Goal: Information Seeking & Learning: Learn about a topic

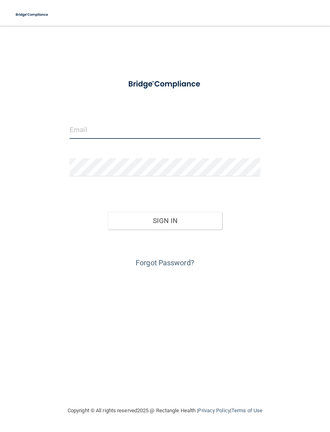
click at [212, 129] on input "email" at bounding box center [165, 130] width 191 height 18
type input "[DOMAIN_NAME][EMAIL_ADDRESS][DOMAIN_NAME]"
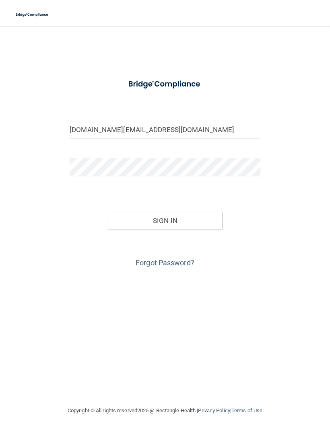
click at [177, 221] on button "Sign In" at bounding box center [165, 221] width 114 height 18
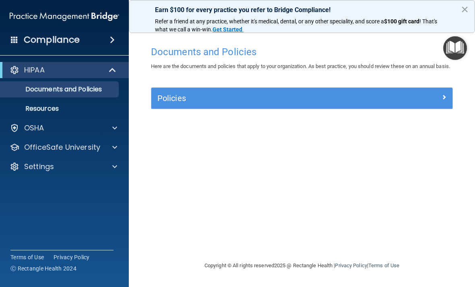
click at [67, 111] on p "Resources" at bounding box center [60, 109] width 110 height 8
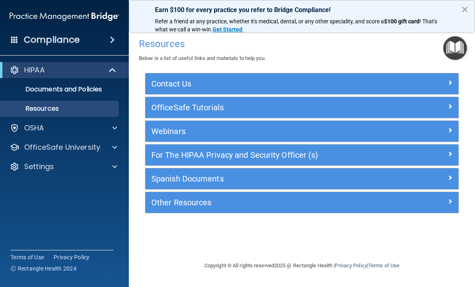
click at [76, 37] on h4 "Compliance" at bounding box center [52, 39] width 56 height 11
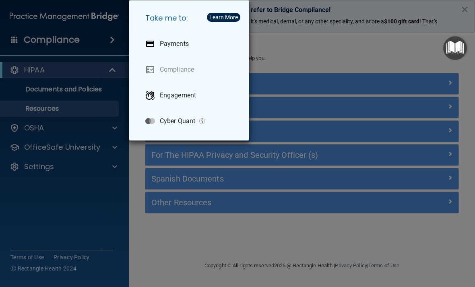
click at [91, 203] on div "Take me to: Payments Compliance Engagement Cyber Quant" at bounding box center [237, 143] width 475 height 287
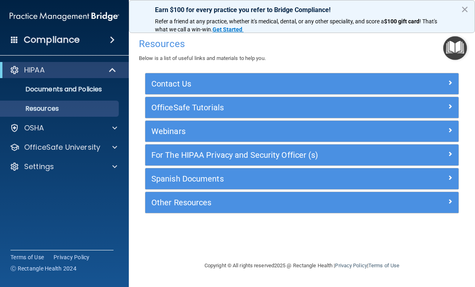
click at [116, 70] on span at bounding box center [113, 70] width 7 height 10
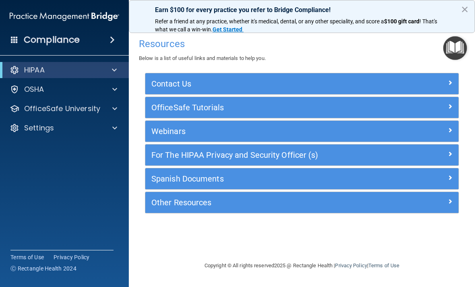
click at [111, 91] on div at bounding box center [113, 90] width 20 height 10
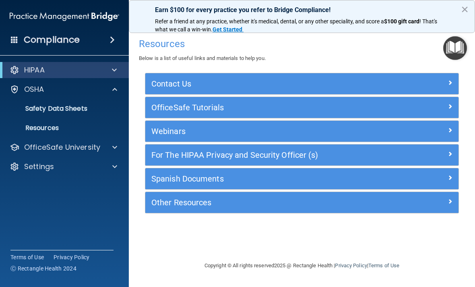
click at [59, 131] on p "Resources" at bounding box center [60, 128] width 110 height 8
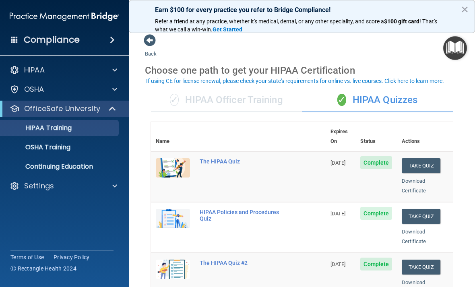
click at [254, 107] on div "✓ HIPAA Officer Training" at bounding box center [226, 100] width 151 height 24
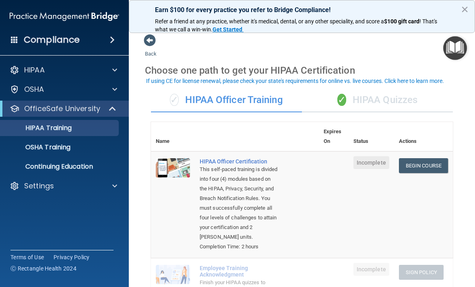
click at [426, 158] on link "Begin Course" at bounding box center [423, 165] width 49 height 15
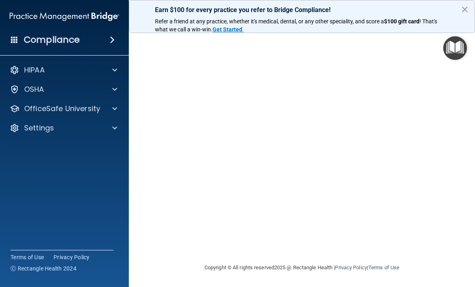
scroll to position [71, 0]
click at [462, 8] on button "×" at bounding box center [465, 9] width 8 height 13
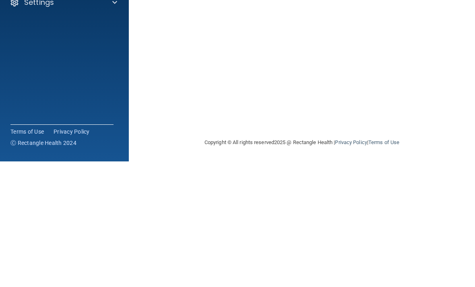
click at [469, 83] on main "HIPAA Officer Certification This course doesn’t expire until . Are you sure you…" at bounding box center [302, 156] width 346 height 261
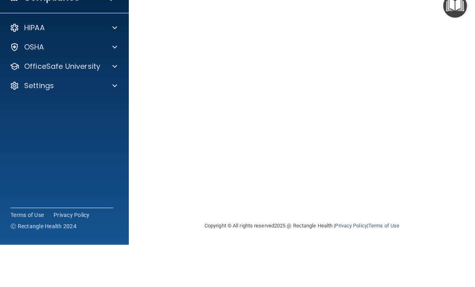
click at [464, 82] on main "HIPAA Officer Certification This course doesn’t expire until . Are you sure you…" at bounding box center [302, 156] width 346 height 261
click at [453, 78] on div "HIPAA Officer Certification This course doesn’t expire until . Are you sure you…" at bounding box center [302, 117] width 314 height 293
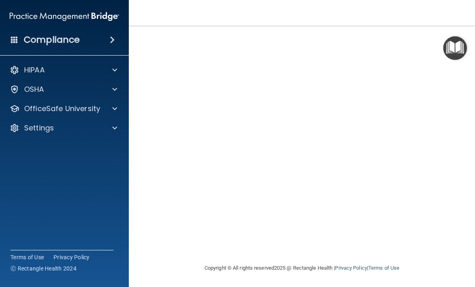
click at [462, 82] on main "HIPAA Officer Certification This course doesn’t expire until . Are you sure you…" at bounding box center [302, 156] width 346 height 261
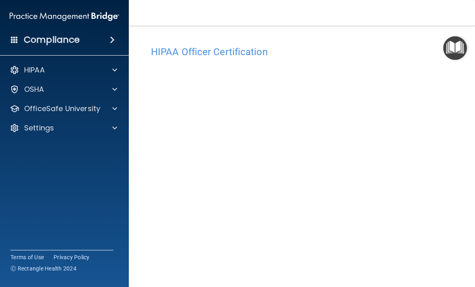
scroll to position [0, 0]
click at [115, 72] on span at bounding box center [114, 70] width 5 height 10
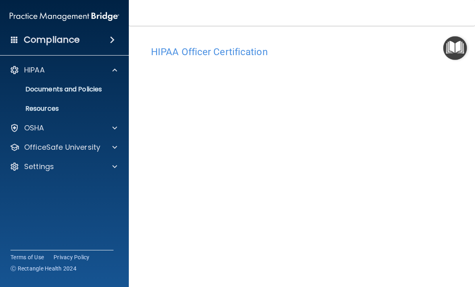
click at [117, 148] on div at bounding box center [113, 148] width 20 height 10
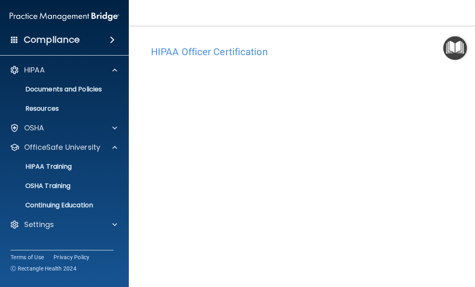
click at [72, 170] on p "HIPAA Training" at bounding box center [38, 167] width 66 height 8
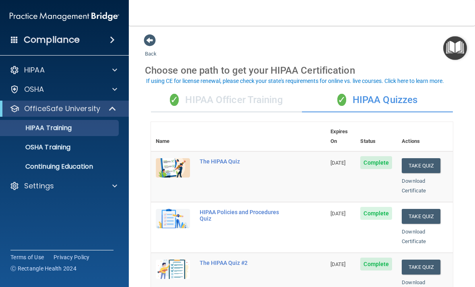
scroll to position [9, 0]
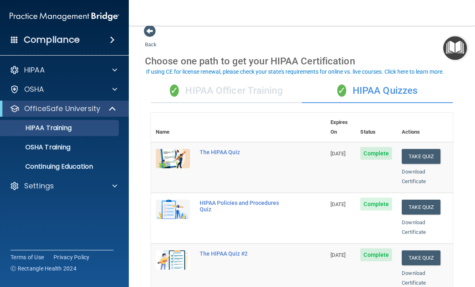
click at [432, 149] on button "Take Quiz" at bounding box center [421, 156] width 39 height 15
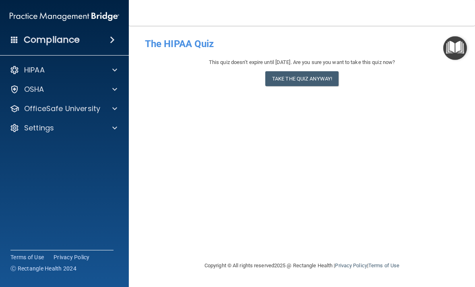
click at [322, 77] on button "Take the quiz anyway!" at bounding box center [301, 78] width 73 height 15
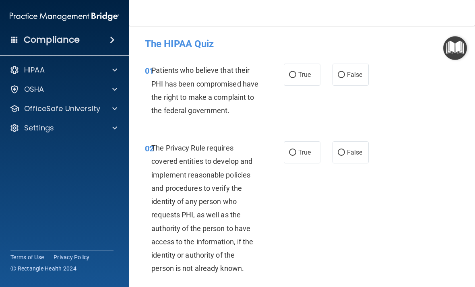
click at [293, 75] on input "True" at bounding box center [292, 75] width 7 height 6
radio input "true"
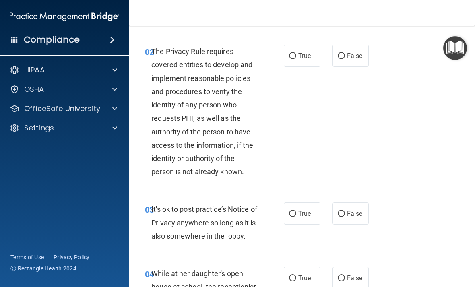
scroll to position [97, 0]
click at [297, 64] on label "True" at bounding box center [302, 55] width 37 height 22
click at [296, 59] on input "True" at bounding box center [292, 56] width 7 height 6
radio input "true"
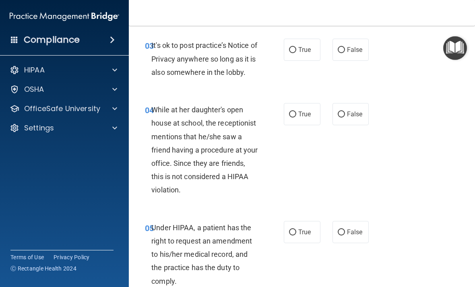
scroll to position [261, 0]
click at [289, 53] on input "True" at bounding box center [292, 50] width 7 height 6
radio input "true"
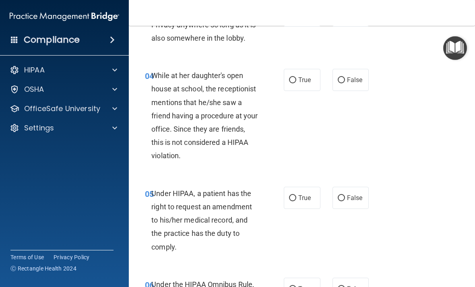
scroll to position [297, 0]
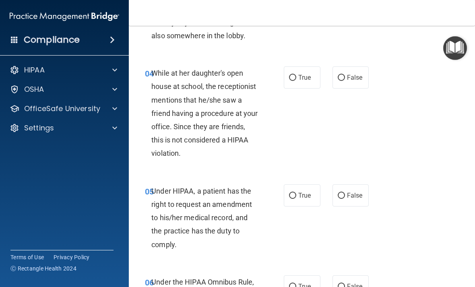
click at [341, 81] on input "False" at bounding box center [341, 78] width 7 height 6
radio input "true"
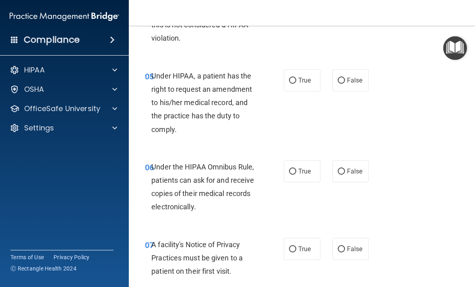
scroll to position [416, 0]
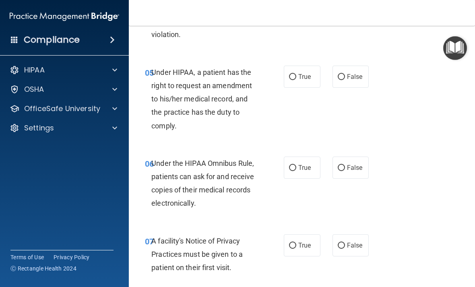
click at [289, 80] on input "True" at bounding box center [292, 77] width 7 height 6
radio input "true"
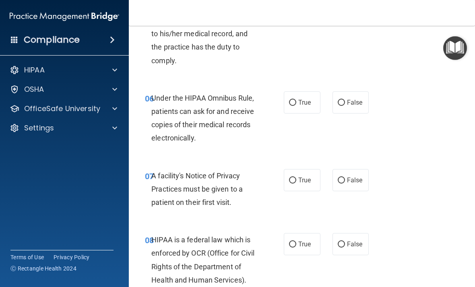
scroll to position [491, 0]
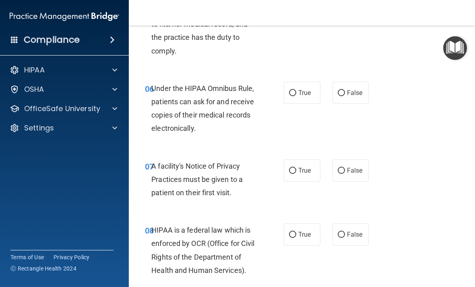
click at [293, 96] on input "True" at bounding box center [292, 93] width 7 height 6
radio input "true"
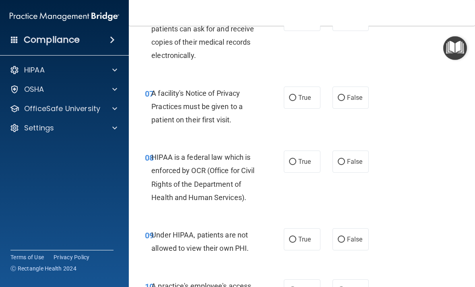
scroll to position [564, 0]
click at [298, 105] on label "True" at bounding box center [302, 97] width 37 height 22
click at [296, 101] on input "True" at bounding box center [292, 98] width 7 height 6
radio input "true"
click at [345, 101] on input "False" at bounding box center [341, 98] width 7 height 6
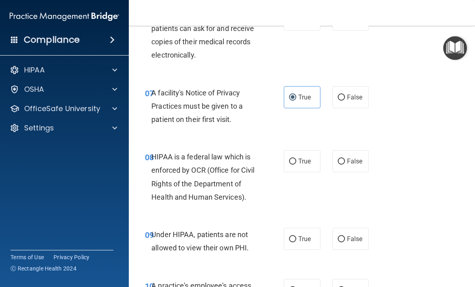
radio input "true"
radio input "false"
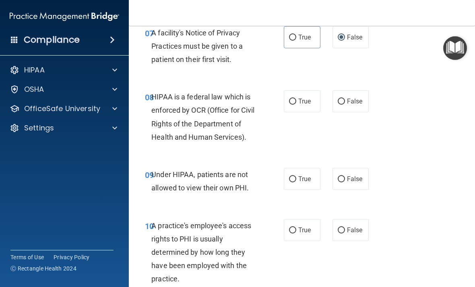
scroll to position [632, 0]
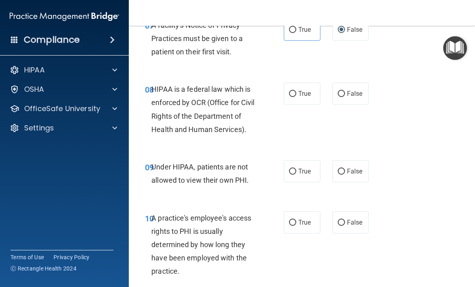
click at [298, 97] on span "True" at bounding box center [304, 94] width 12 height 8
click at [296, 97] on input "True" at bounding box center [292, 94] width 7 height 6
radio input "true"
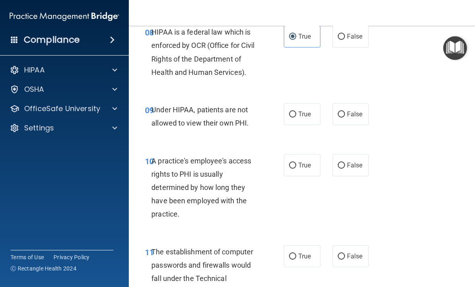
scroll to position [694, 0]
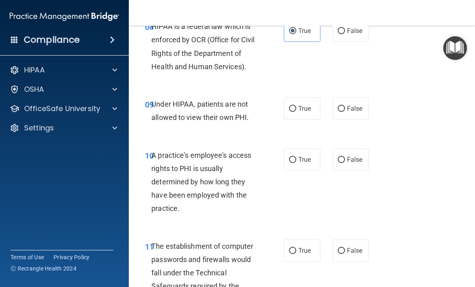
click at [340, 112] on input "False" at bounding box center [341, 109] width 7 height 6
radio input "true"
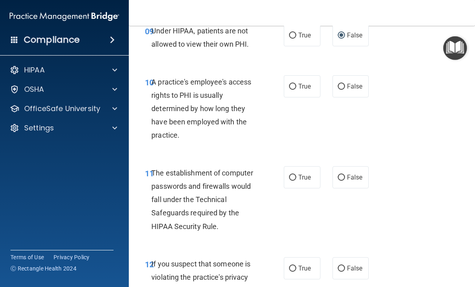
scroll to position [769, 0]
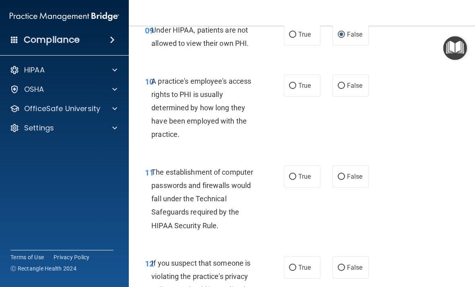
click at [343, 89] on input "False" at bounding box center [341, 86] width 7 height 6
radio input "true"
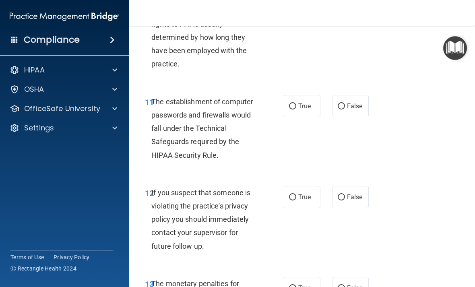
scroll to position [840, 0]
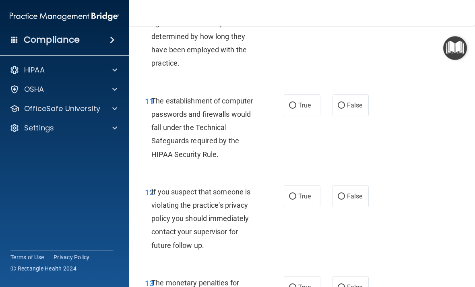
click at [296, 109] on input "True" at bounding box center [292, 106] width 7 height 6
radio input "true"
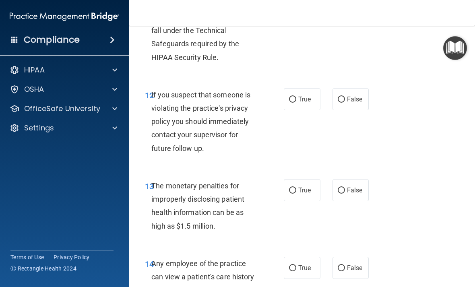
scroll to position [939, 0]
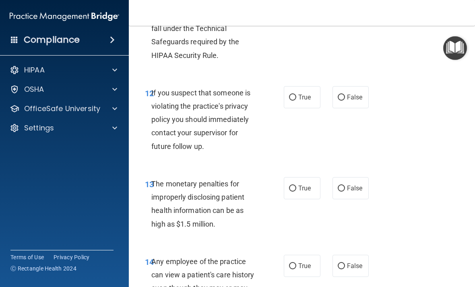
click at [287, 105] on label "True" at bounding box center [302, 97] width 37 height 22
click at [289, 101] on input "True" at bounding box center [292, 98] width 7 height 6
radio input "true"
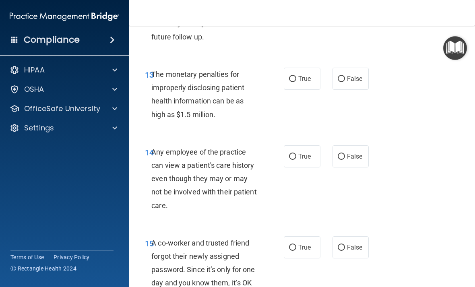
scroll to position [1064, 0]
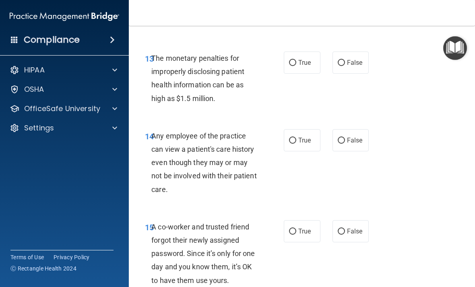
click at [290, 66] on input "True" at bounding box center [292, 63] width 7 height 6
radio input "true"
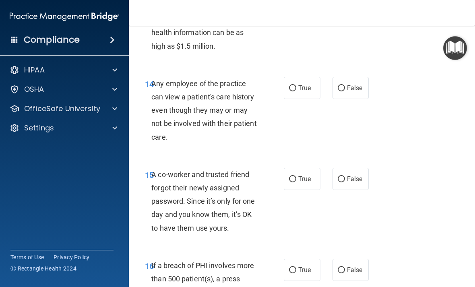
scroll to position [1118, 0]
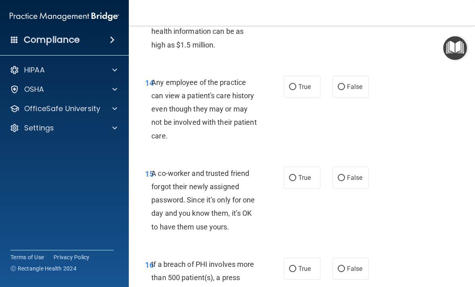
click at [344, 90] on input "False" at bounding box center [341, 87] width 7 height 6
radio input "true"
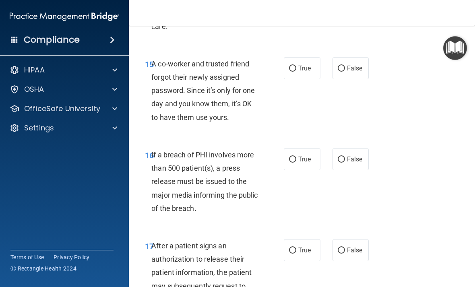
scroll to position [1231, 0]
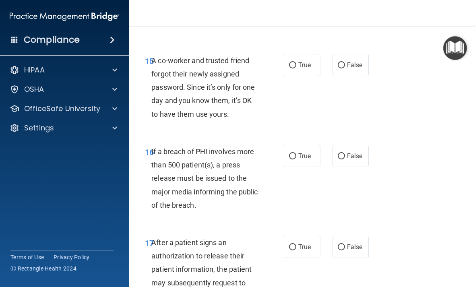
click at [347, 69] on span "False" at bounding box center [355, 65] width 16 height 8
click at [345, 68] on input "False" at bounding box center [341, 65] width 7 height 6
radio input "true"
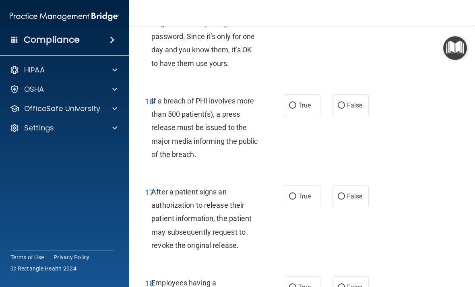
scroll to position [1301, 0]
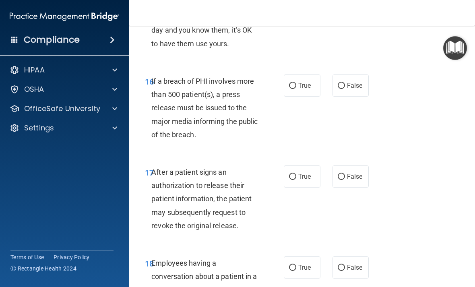
click at [296, 89] on input "True" at bounding box center [292, 86] width 7 height 6
radio input "true"
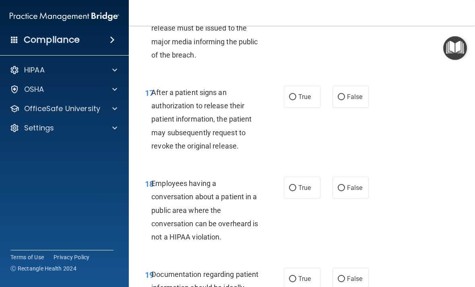
scroll to position [1382, 0]
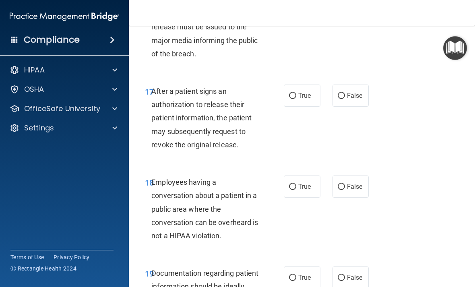
click at [293, 99] on input "True" at bounding box center [292, 96] width 7 height 6
radio input "true"
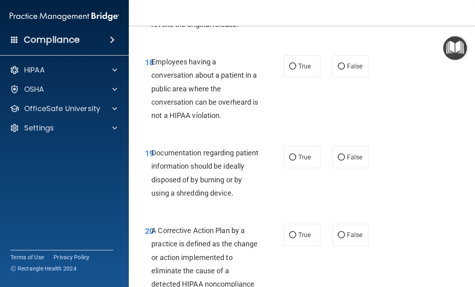
scroll to position [1504, 0]
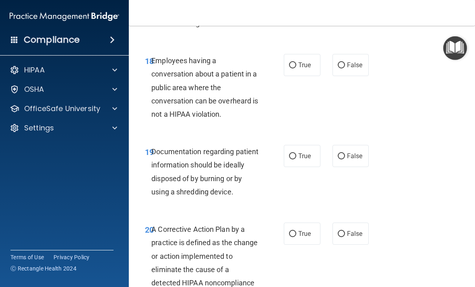
click at [349, 69] on span "False" at bounding box center [355, 65] width 16 height 8
click at [345, 68] on input "False" at bounding box center [341, 65] width 7 height 6
radio input "true"
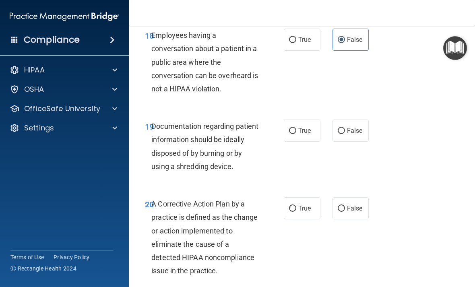
scroll to position [1559, 0]
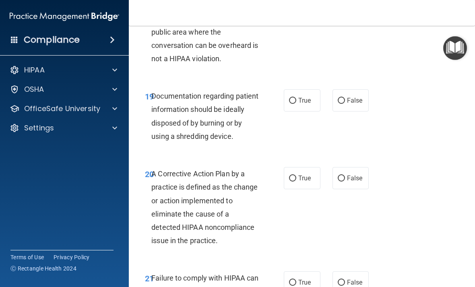
click at [298, 104] on label "True" at bounding box center [302, 100] width 37 height 22
click at [296, 104] on input "True" at bounding box center [292, 101] width 7 height 6
radio input "true"
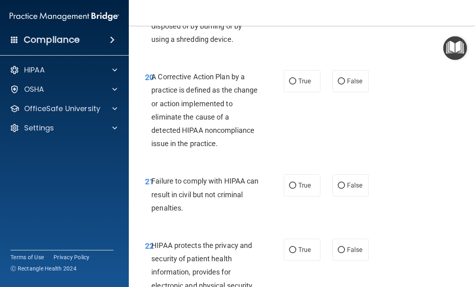
scroll to position [1658, 0]
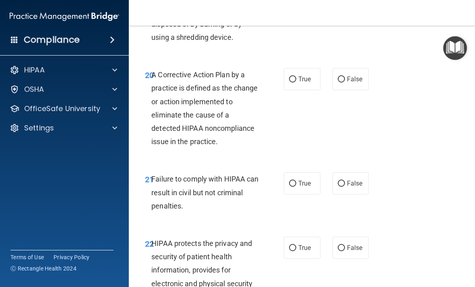
click at [300, 83] on span "True" at bounding box center [304, 79] width 12 height 8
click at [296, 83] on input "True" at bounding box center [292, 79] width 7 height 6
radio input "true"
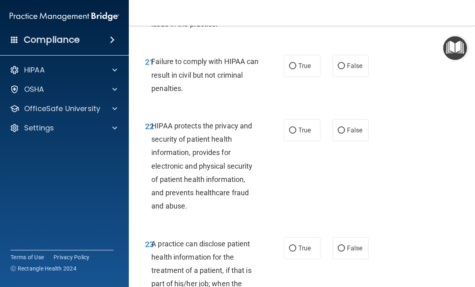
scroll to position [1777, 0]
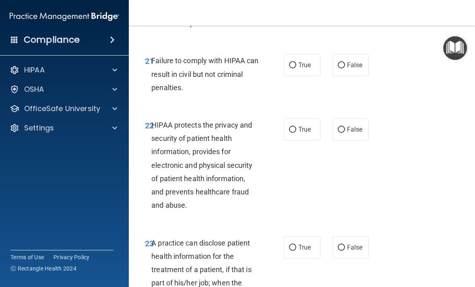
click at [349, 69] on span "False" at bounding box center [355, 65] width 16 height 8
click at [345, 68] on input "False" at bounding box center [341, 65] width 7 height 6
radio input "true"
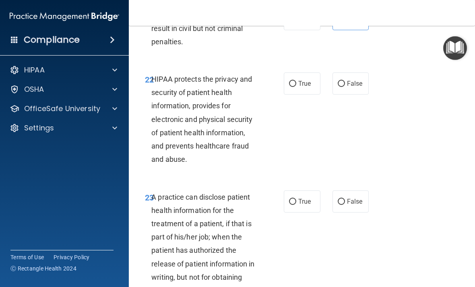
scroll to position [1825, 0]
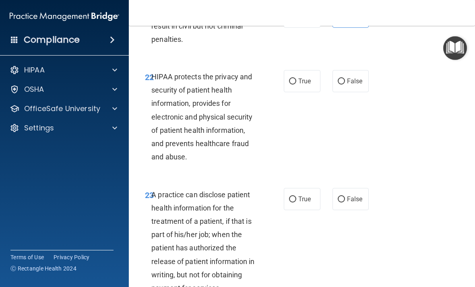
click at [302, 85] on span "True" at bounding box center [304, 81] width 12 height 8
click at [296, 85] on input "True" at bounding box center [292, 82] width 7 height 6
radio input "true"
click at [353, 83] on span "False" at bounding box center [355, 81] width 16 height 8
click at [345, 83] on input "False" at bounding box center [341, 82] width 7 height 6
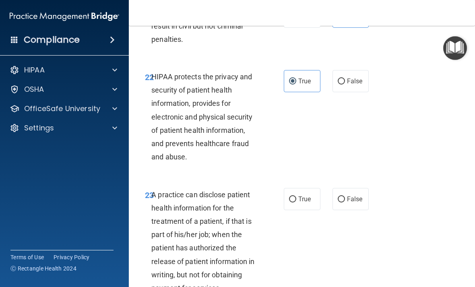
radio input "true"
click at [302, 85] on span "True" at bounding box center [304, 81] width 12 height 8
click at [296, 85] on input "True" at bounding box center [292, 82] width 7 height 6
radio input "true"
radio input "false"
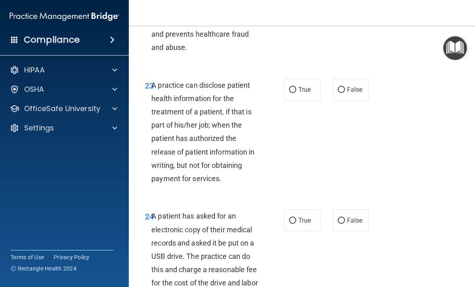
scroll to position [1935, 0]
click at [349, 90] on span "False" at bounding box center [355, 89] width 16 height 8
click at [345, 90] on input "False" at bounding box center [341, 90] width 7 height 6
radio input "true"
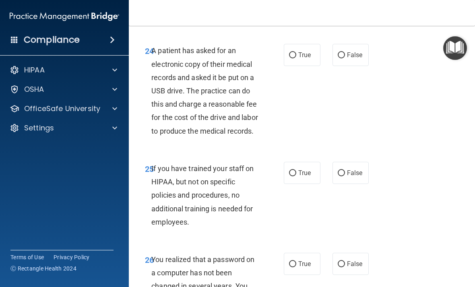
scroll to position [2100, 0]
click at [305, 57] on span "True" at bounding box center [304, 55] width 12 height 8
click at [296, 57] on input "True" at bounding box center [292, 55] width 7 height 6
radio input "true"
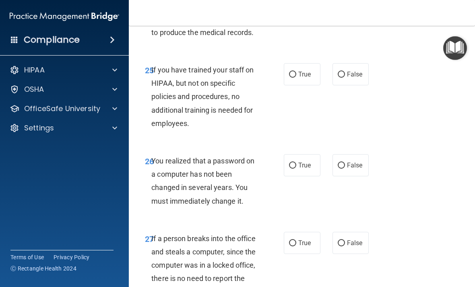
scroll to position [2203, 0]
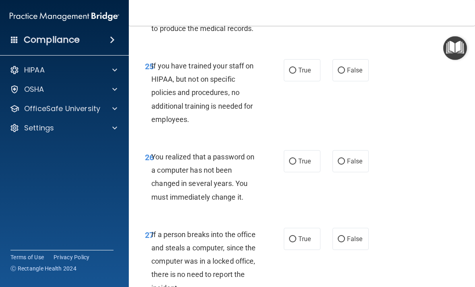
click at [358, 74] on span "False" at bounding box center [355, 70] width 16 height 8
click at [345, 74] on input "False" at bounding box center [341, 71] width 7 height 6
radio input "true"
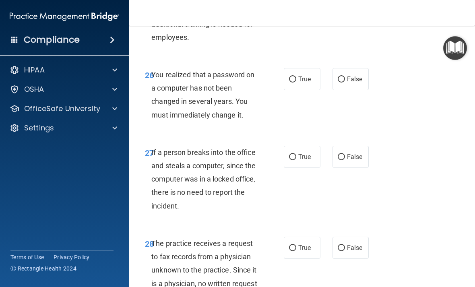
scroll to position [2287, 0]
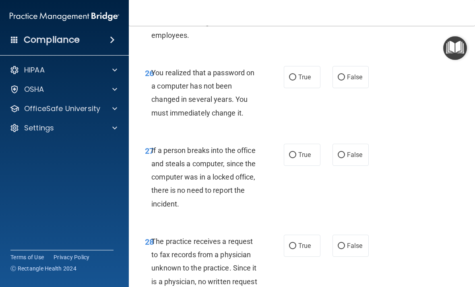
click at [304, 81] on span "True" at bounding box center [304, 77] width 12 height 8
click at [296, 81] on input "True" at bounding box center [292, 77] width 7 height 6
radio input "true"
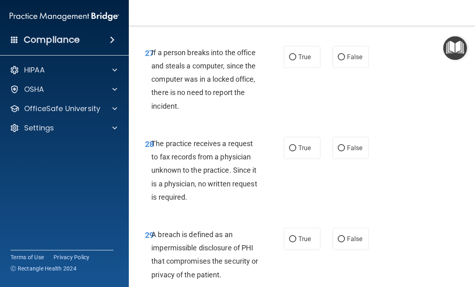
scroll to position [2385, 0]
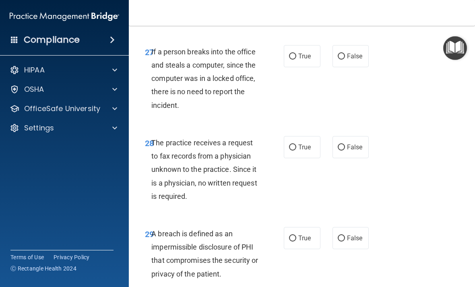
click at [352, 60] on span "False" at bounding box center [355, 56] width 16 height 8
click at [345, 60] on input "False" at bounding box center [341, 57] width 7 height 6
radio input "true"
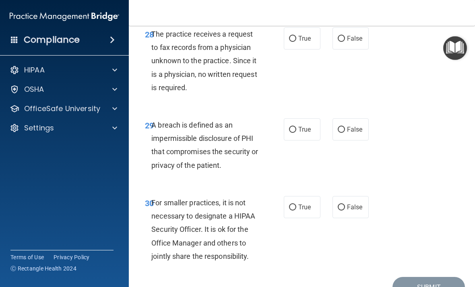
scroll to position [2494, 0]
click at [351, 49] on label "False" at bounding box center [351, 38] width 37 height 22
click at [345, 41] on input "False" at bounding box center [341, 38] width 7 height 6
radio input "true"
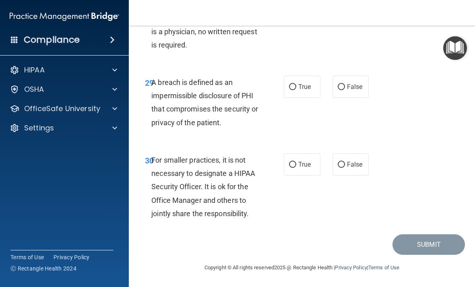
scroll to position [2550, 0]
click at [295, 88] on input "True" at bounding box center [292, 87] width 7 height 6
radio input "true"
click at [357, 165] on span "False" at bounding box center [355, 165] width 16 height 8
click at [345, 165] on input "False" at bounding box center [341, 165] width 7 height 6
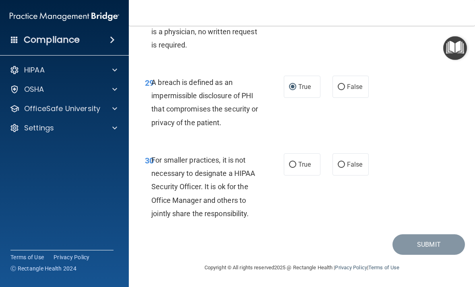
radio input "true"
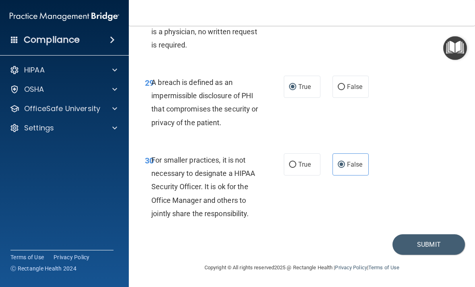
click at [429, 245] on button "Submit" at bounding box center [429, 244] width 72 height 21
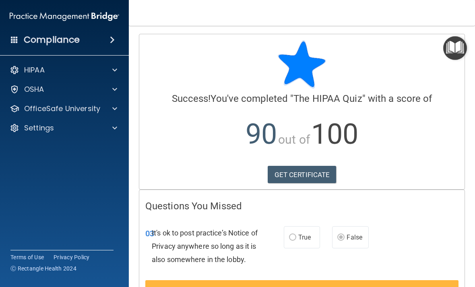
click at [322, 178] on link "GET CERTIFICATE" at bounding box center [302, 175] width 69 height 18
click at [112, 68] on div at bounding box center [113, 70] width 20 height 10
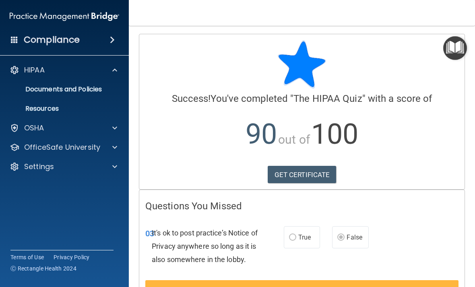
click at [116, 149] on span at bounding box center [114, 148] width 5 height 10
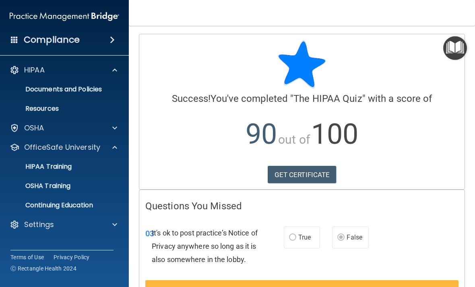
click at [75, 169] on div "HIPAA Training" at bounding box center [60, 167] width 110 height 8
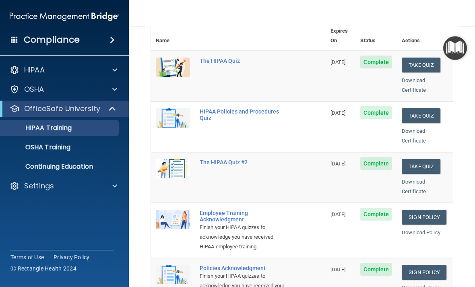
scroll to position [97, 0]
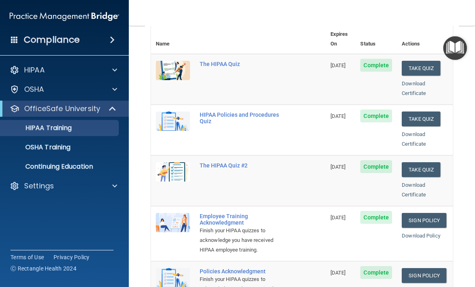
click at [426, 112] on button "Take Quiz" at bounding box center [421, 119] width 39 height 15
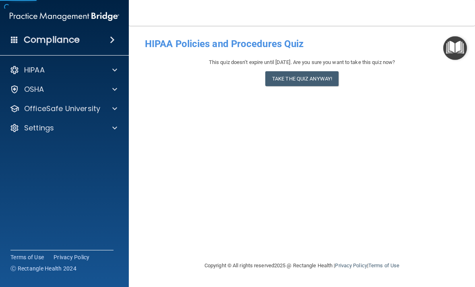
click at [323, 75] on button "Take the quiz anyway!" at bounding box center [301, 78] width 73 height 15
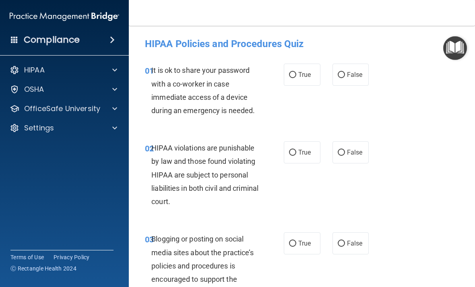
click at [353, 74] on span "False" at bounding box center [355, 75] width 16 height 8
click at [345, 74] on input "False" at bounding box center [341, 75] width 7 height 6
radio input "true"
click at [295, 154] on input "True" at bounding box center [292, 153] width 7 height 6
radio input "true"
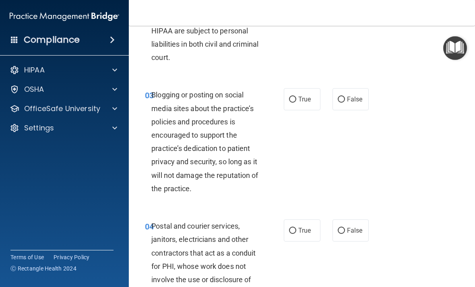
scroll to position [151, 0]
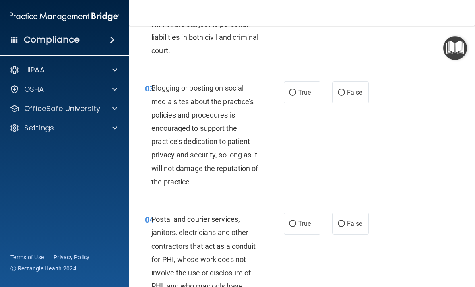
click at [349, 92] on span "False" at bounding box center [355, 93] width 16 height 8
click at [345, 92] on input "False" at bounding box center [341, 93] width 7 height 6
radio input "true"
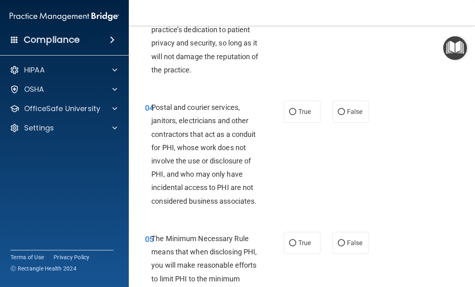
scroll to position [264, 0]
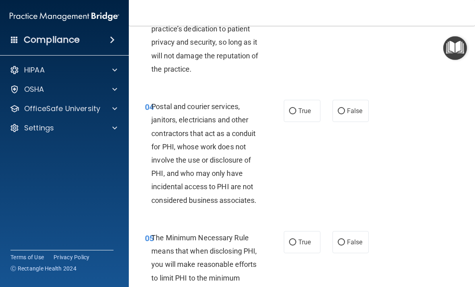
click at [351, 108] on span "False" at bounding box center [355, 111] width 16 height 8
click at [345, 108] on input "False" at bounding box center [341, 111] width 7 height 6
radio input "true"
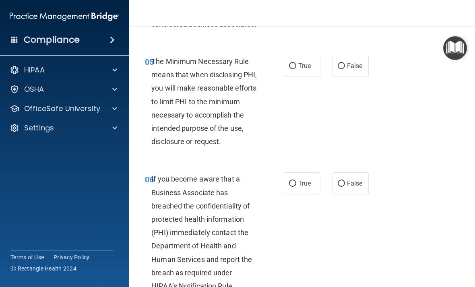
scroll to position [442, 0]
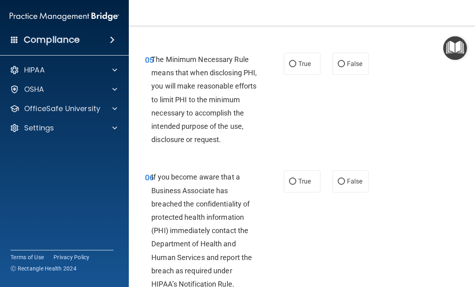
click at [308, 60] on span "True" at bounding box center [304, 64] width 12 height 8
click at [296, 61] on input "True" at bounding box center [292, 64] width 7 height 6
radio input "true"
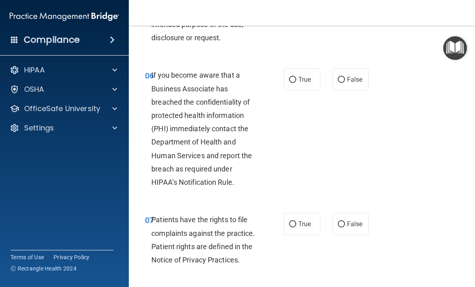
scroll to position [547, 0]
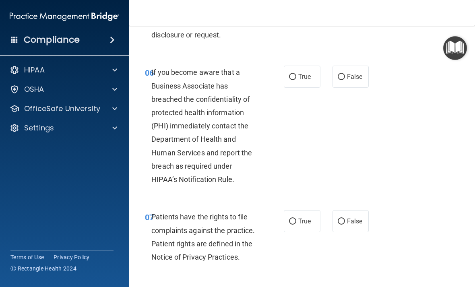
click at [358, 74] on span "False" at bounding box center [355, 77] width 16 height 8
click at [345, 74] on input "False" at bounding box center [341, 77] width 7 height 6
radio input "true"
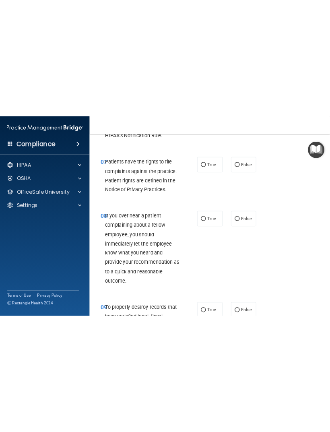
scroll to position [701, 0]
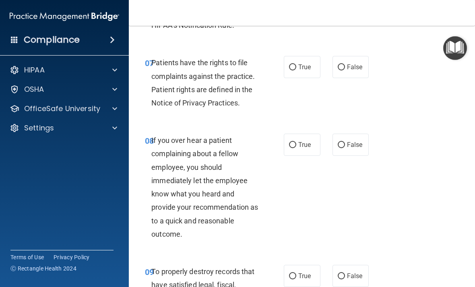
click at [308, 63] on span "True" at bounding box center [304, 67] width 12 height 8
click at [296, 64] on input "True" at bounding box center [292, 67] width 7 height 6
radio input "true"
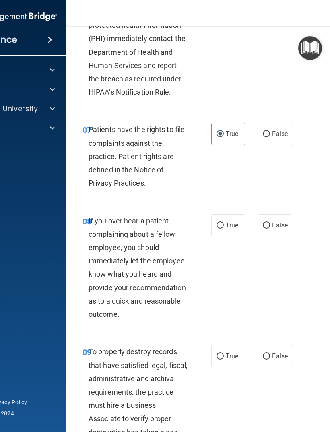
click at [224, 231] on label "True" at bounding box center [228, 225] width 34 height 22
click at [224, 229] on input "True" at bounding box center [220, 226] width 7 height 6
radio input "true"
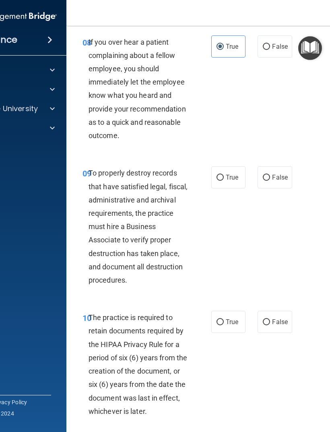
scroll to position [880, 0]
click at [267, 180] on input "False" at bounding box center [266, 177] width 7 height 6
radio input "true"
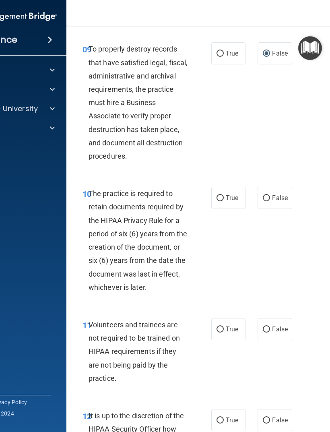
scroll to position [1004, 0]
click at [222, 56] on input "True" at bounding box center [220, 53] width 7 height 6
radio input "true"
radio input "false"
click at [221, 201] on input "True" at bounding box center [220, 198] width 7 height 6
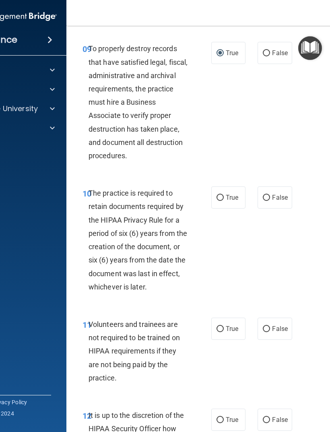
radio input "true"
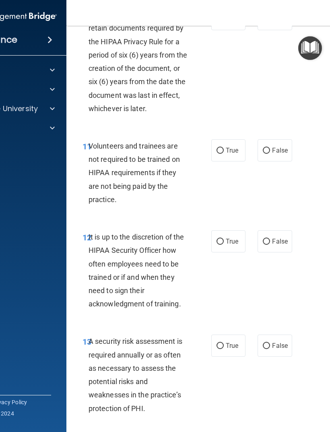
scroll to position [1183, 0]
click at [268, 153] on input "False" at bounding box center [266, 150] width 7 height 6
radio input "true"
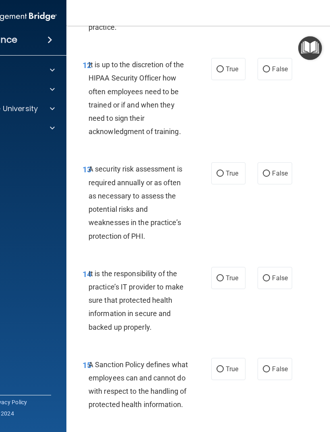
scroll to position [1355, 0]
click at [264, 72] on input "False" at bounding box center [266, 69] width 7 height 6
radio input "true"
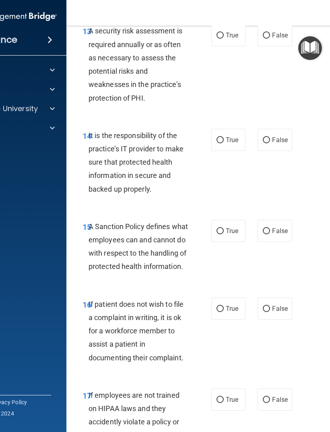
scroll to position [1487, 0]
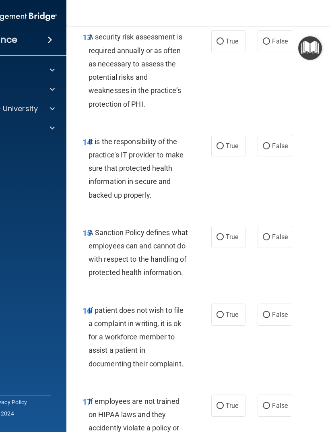
click at [221, 45] on input "True" at bounding box center [220, 42] width 7 height 6
radio input "true"
click at [265, 149] on input "False" at bounding box center [266, 146] width 7 height 6
radio input "true"
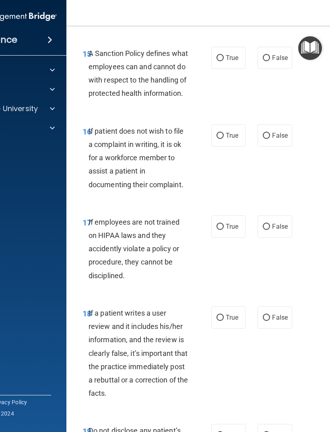
scroll to position [1666, 0]
click at [220, 60] on input "True" at bounding box center [220, 58] width 7 height 6
radio input "true"
click at [223, 138] on input "True" at bounding box center [220, 135] width 7 height 6
radio input "true"
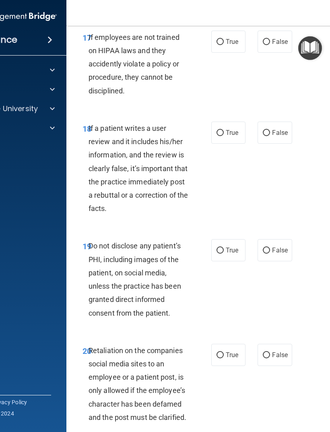
scroll to position [1849, 0]
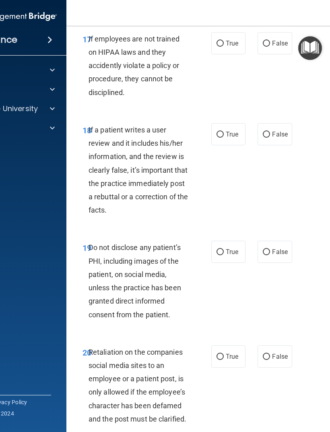
click at [269, 47] on input "False" at bounding box center [266, 44] width 7 height 6
radio input "true"
click at [224, 54] on label "True" at bounding box center [228, 43] width 34 height 22
click at [224, 47] on input "True" at bounding box center [220, 44] width 7 height 6
radio input "true"
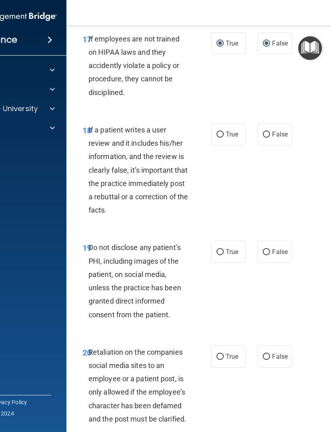
radio input "false"
click at [270, 138] on input "False" at bounding box center [266, 135] width 7 height 6
radio input "true"
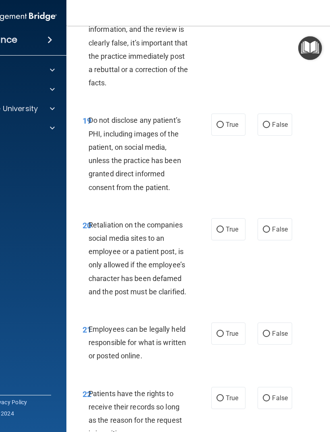
scroll to position [1976, 0]
click at [227, 128] on span "True" at bounding box center [232, 125] width 12 height 8
click at [224, 128] on input "True" at bounding box center [220, 125] width 7 height 6
radio input "true"
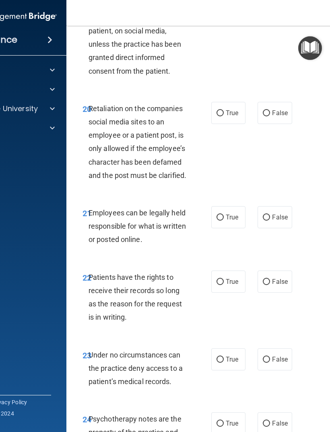
scroll to position [2103, 0]
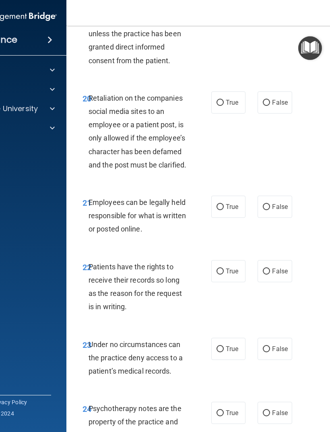
click at [276, 106] on span "False" at bounding box center [280, 103] width 16 height 8
click at [270, 106] on input "False" at bounding box center [266, 103] width 7 height 6
radio input "true"
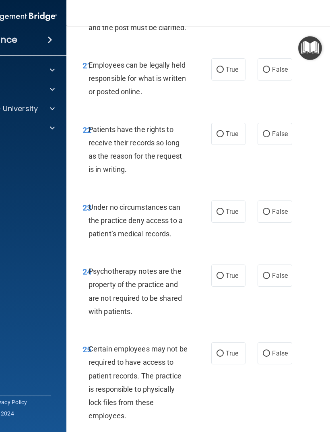
scroll to position [2239, 0]
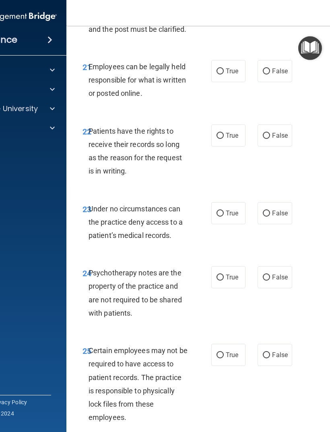
click at [222, 74] on input "True" at bounding box center [220, 71] width 7 height 6
radio input "true"
click at [275, 139] on span "False" at bounding box center [280, 136] width 16 height 8
click at [270, 139] on input "False" at bounding box center [266, 136] width 7 height 6
radio input "true"
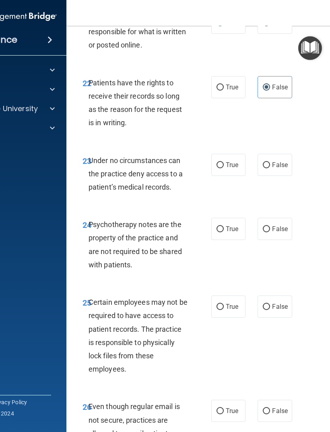
scroll to position [2296, 0]
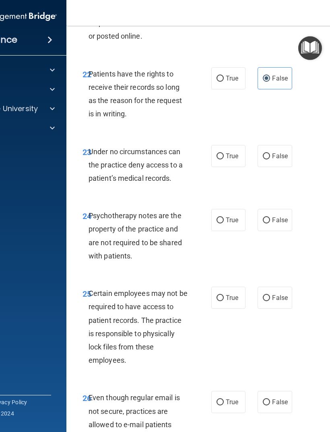
click at [232, 160] on span "True" at bounding box center [232, 156] width 12 height 8
click at [224, 159] on input "True" at bounding box center [220, 156] width 7 height 6
radio input "true"
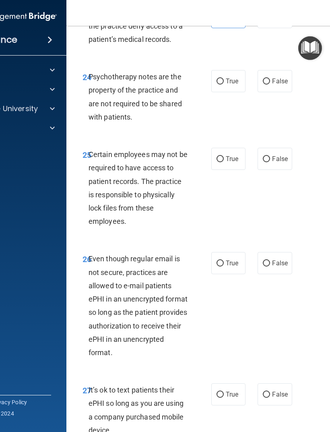
scroll to position [2435, 0]
click at [278, 85] on span "False" at bounding box center [280, 81] width 16 height 8
click at [270, 84] on input "False" at bounding box center [266, 81] width 7 height 6
radio input "true"
click at [221, 162] on input "True" at bounding box center [220, 159] width 7 height 6
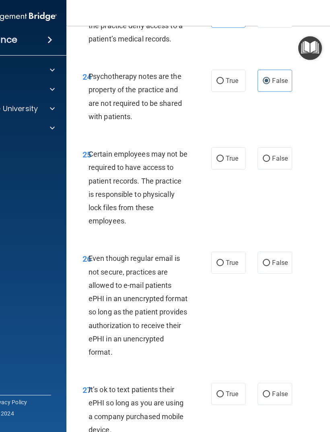
radio input "true"
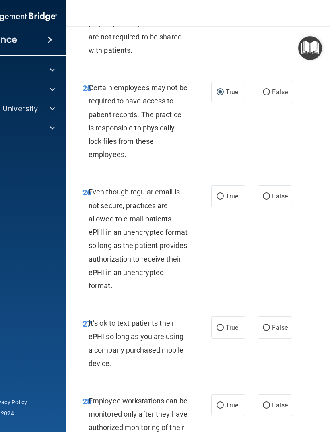
scroll to position [2511, 0]
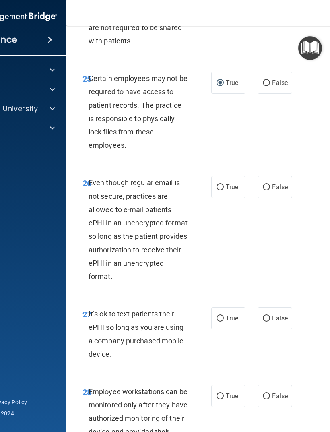
click at [270, 190] on input "False" at bounding box center [266, 187] width 7 height 6
radio input "true"
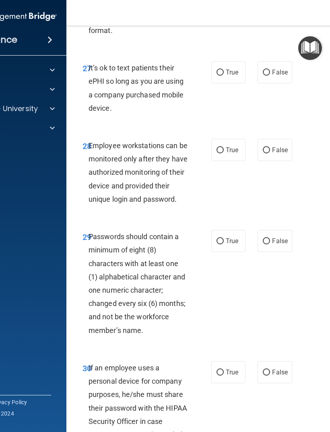
scroll to position [2757, 0]
click at [278, 76] on span "False" at bounding box center [280, 72] width 16 height 8
click at [270, 75] on input "False" at bounding box center [266, 72] width 7 height 6
radio input "true"
click at [283, 153] on span "False" at bounding box center [280, 150] width 16 height 8
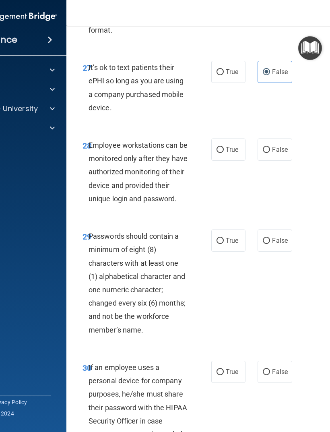
click at [270, 153] on input "False" at bounding box center [266, 150] width 7 height 6
radio input "true"
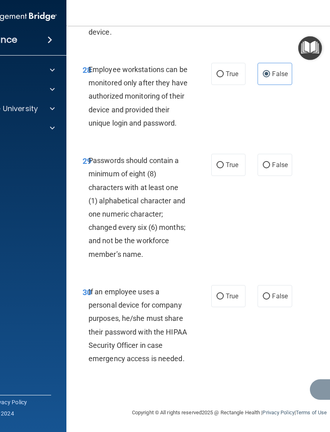
scroll to position [2843, 0]
click at [279, 169] on span "False" at bounding box center [280, 165] width 16 height 8
click at [270, 168] on input "False" at bounding box center [266, 165] width 7 height 6
radio input "true"
click at [223, 166] on input "True" at bounding box center [220, 165] width 7 height 6
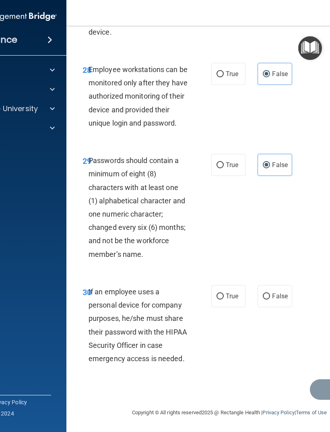
radio input "true"
radio input "false"
click at [283, 287] on label "False" at bounding box center [275, 296] width 34 height 22
click at [270, 287] on input "False" at bounding box center [266, 296] width 7 height 6
radio input "true"
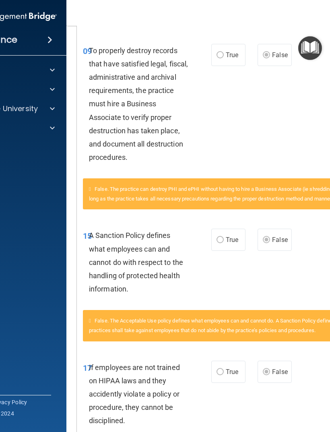
scroll to position [545, 0]
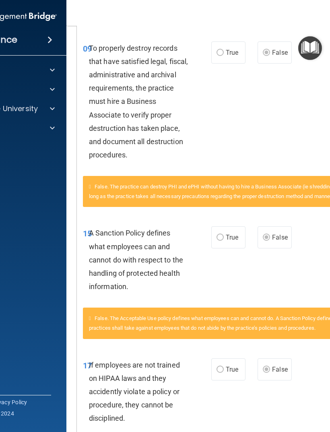
click at [114, 287] on span "If employees are not trained on HIPAA laws and they accidently violate a policy…" at bounding box center [134, 392] width 91 height 62
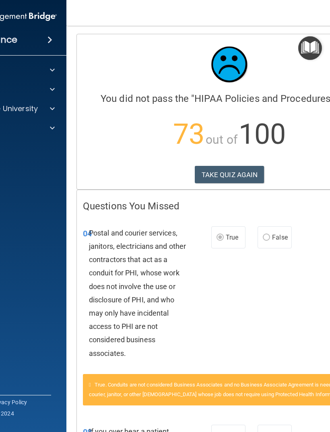
scroll to position [0, 0]
click at [249, 171] on button "TAKE QUIZ AGAIN" at bounding box center [230, 175] width 70 height 18
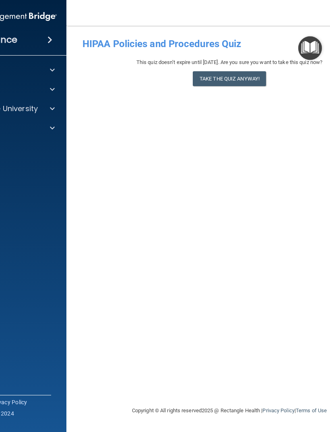
click at [226, 78] on button "Take the quiz anyway!" at bounding box center [229, 78] width 73 height 15
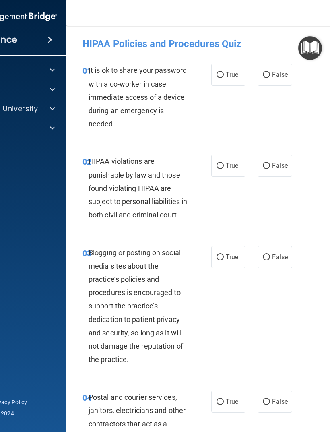
click at [269, 77] on input "False" at bounding box center [266, 75] width 7 height 6
radio input "true"
click at [222, 167] on input "True" at bounding box center [220, 166] width 7 height 6
radio input "true"
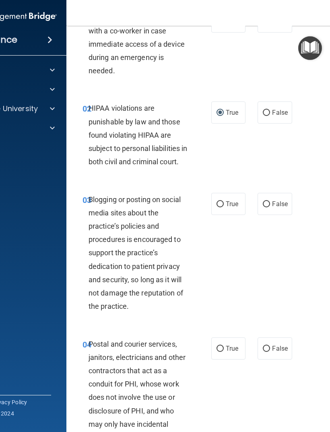
scroll to position [54, 0]
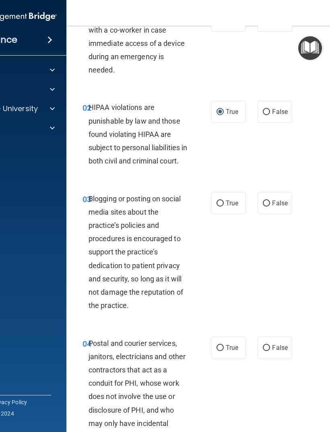
click at [269, 207] on input "False" at bounding box center [266, 203] width 7 height 6
radio input "true"
click at [223, 287] on input "True" at bounding box center [220, 348] width 7 height 6
radio input "true"
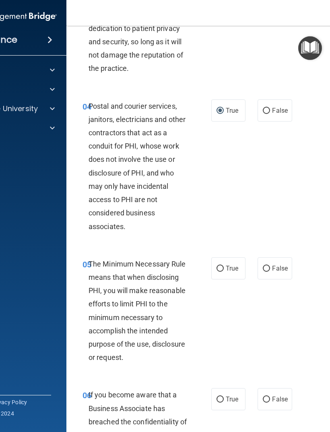
scroll to position [296, 0]
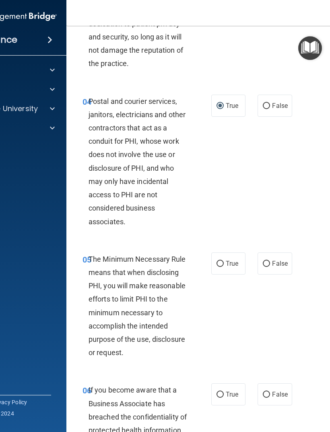
click at [222, 267] on input "True" at bounding box center [220, 264] width 7 height 6
radio input "true"
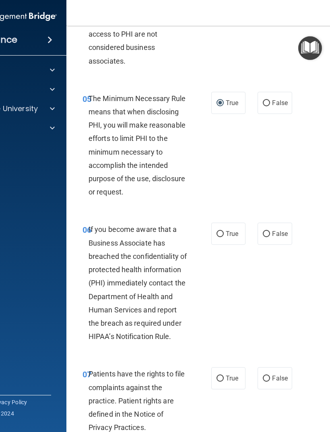
scroll to position [459, 0]
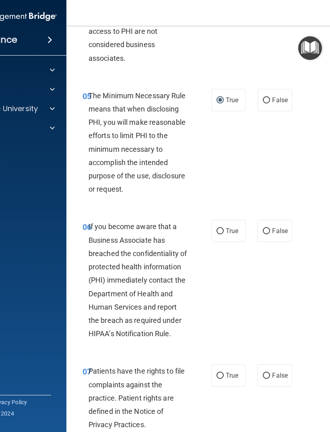
click at [263, 242] on label "False" at bounding box center [275, 231] width 34 height 22
click at [263, 234] on input "False" at bounding box center [266, 231] width 7 height 6
radio input "true"
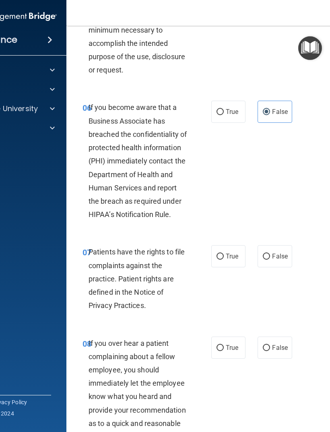
scroll to position [579, 0]
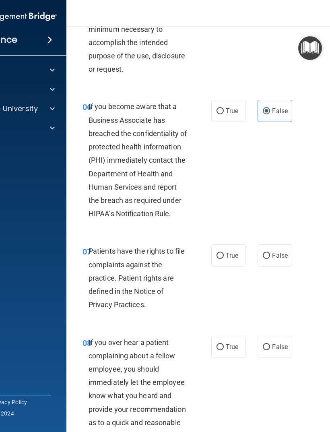
click at [223, 267] on label "True" at bounding box center [228, 255] width 34 height 22
click at [223, 259] on input "True" at bounding box center [220, 256] width 7 height 6
radio input "true"
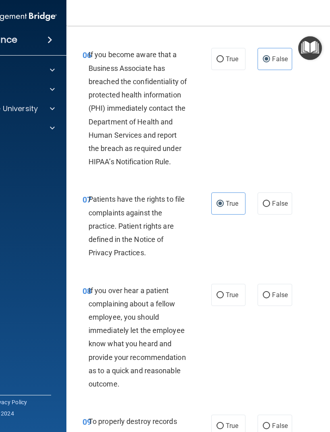
scroll to position [636, 0]
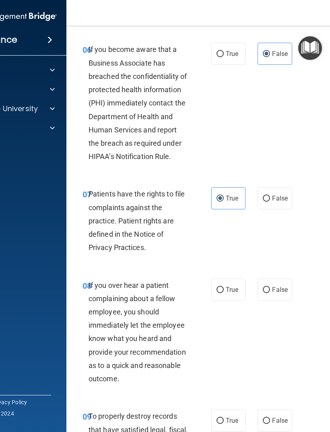
click at [280, 287] on label "False" at bounding box center [275, 290] width 34 height 22
click at [270, 287] on input "False" at bounding box center [266, 290] width 7 height 6
radio input "true"
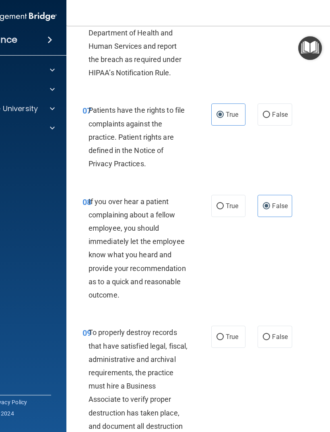
scroll to position [721, 0]
click at [269, 287] on input "False" at bounding box center [266, 337] width 7 height 6
radio input "true"
click at [277, 287] on label "False" at bounding box center [275, 336] width 34 height 22
click at [270, 287] on input "False" at bounding box center [266, 337] width 7 height 6
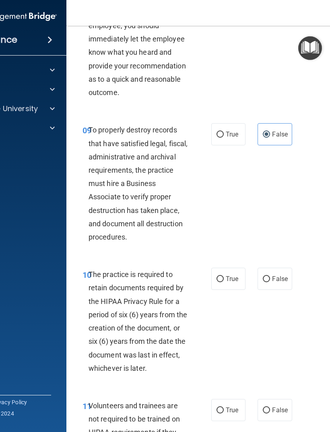
scroll to position [930, 0]
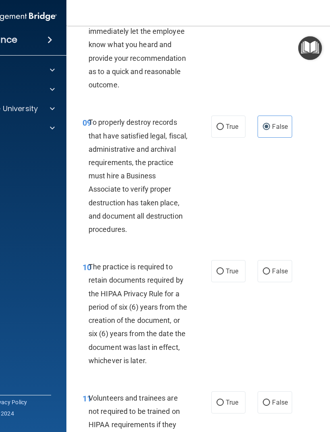
click at [220, 282] on label "True" at bounding box center [228, 271] width 34 height 22
click at [220, 275] on input "True" at bounding box center [220, 272] width 7 height 6
radio input "true"
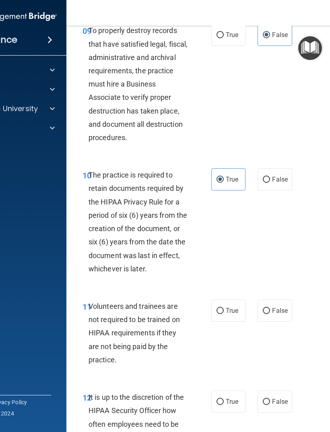
scroll to position [1026, 0]
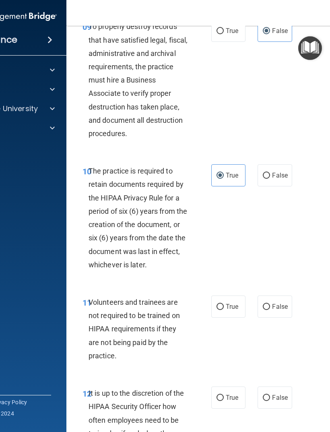
click at [276, 287] on span "False" at bounding box center [280, 307] width 16 height 8
click at [270, 287] on input "False" at bounding box center [266, 307] width 7 height 6
radio input "true"
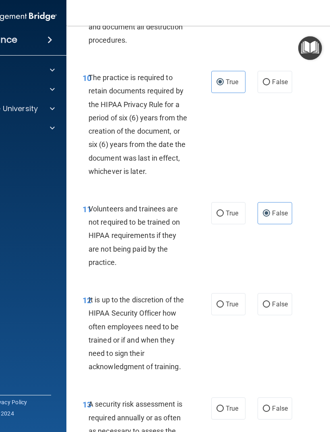
scroll to position [1121, 0]
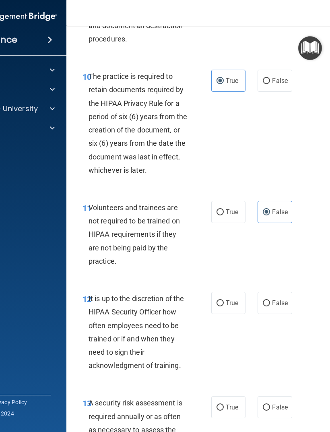
click at [278, 287] on span "False" at bounding box center [280, 303] width 16 height 8
click at [270, 287] on input "False" at bounding box center [266, 303] width 7 height 6
radio input "true"
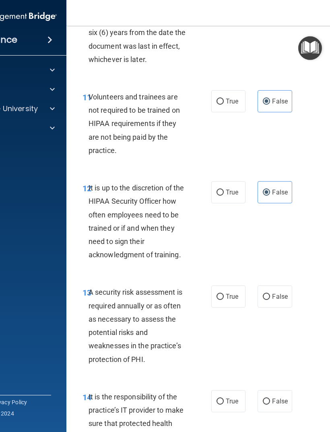
scroll to position [1233, 0]
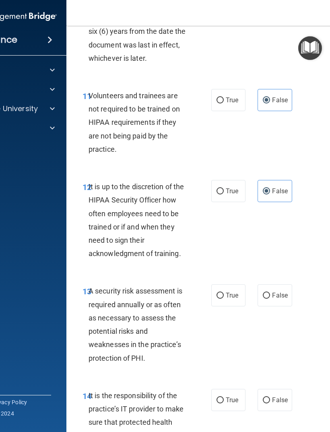
click at [232, 287] on label "True" at bounding box center [228, 295] width 34 height 22
click at [224, 287] on input "True" at bounding box center [220, 296] width 7 height 6
radio input "true"
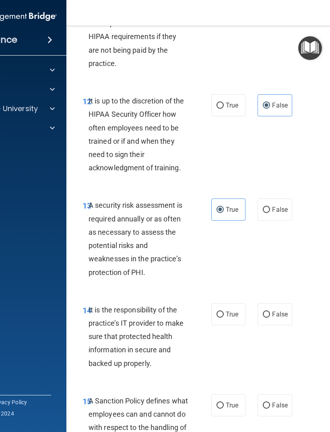
scroll to position [1320, 0]
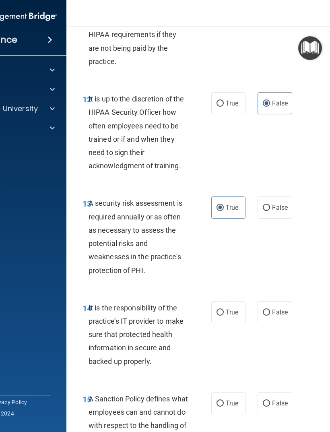
click at [277, 287] on label "False" at bounding box center [275, 312] width 34 height 22
click at [270, 287] on input "False" at bounding box center [266, 313] width 7 height 6
radio input "true"
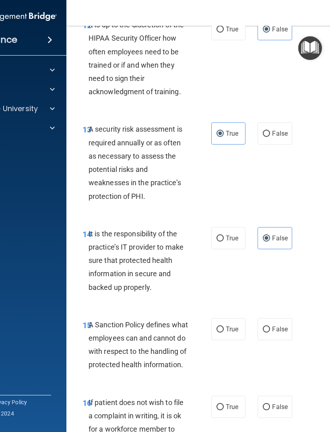
scroll to position [1395, 0]
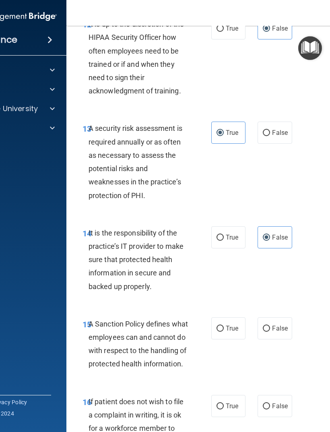
click at [277, 287] on span "False" at bounding box center [280, 328] width 16 height 8
click at [270, 287] on input "False" at bounding box center [266, 329] width 7 height 6
radio input "true"
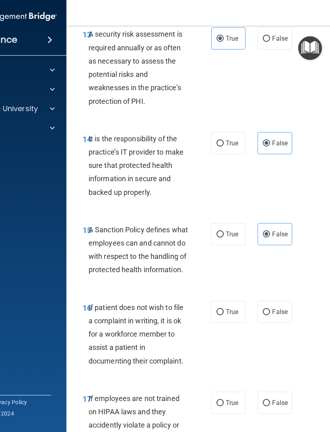
scroll to position [1490, 0]
click at [228, 287] on label "True" at bounding box center [228, 311] width 34 height 22
click at [224, 287] on input "True" at bounding box center [220, 312] width 7 height 6
radio input "true"
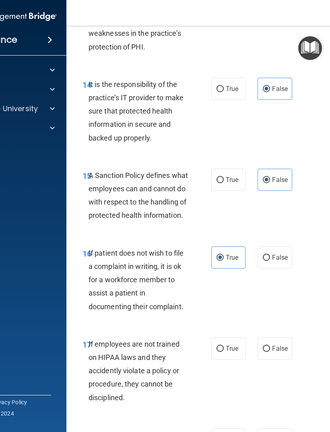
scroll to position [1552, 0]
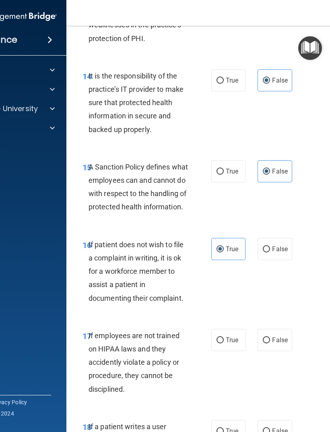
click at [278, 287] on span "False" at bounding box center [280, 340] width 16 height 8
click at [270, 287] on input "False" at bounding box center [266, 340] width 7 height 6
radio input "true"
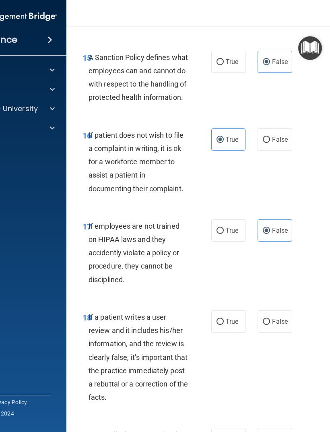
scroll to position [1668, 0]
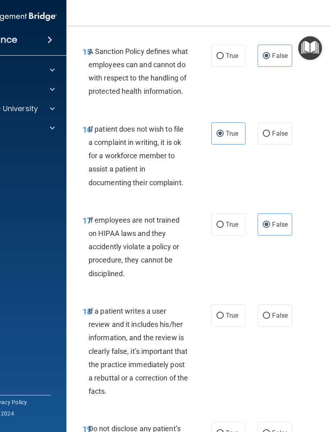
click at [280, 287] on span "False" at bounding box center [280, 316] width 16 height 8
click at [270, 287] on input "False" at bounding box center [266, 316] width 7 height 6
radio input "true"
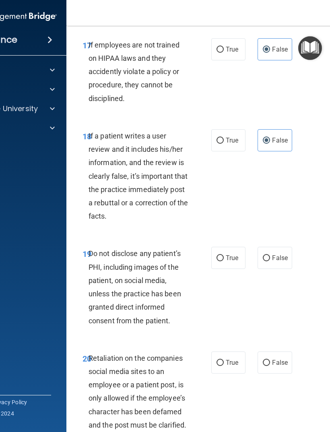
scroll to position [1845, 0]
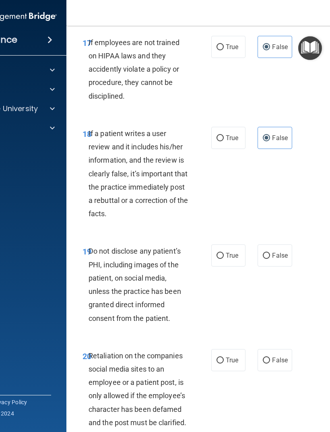
click at [233, 259] on span "True" at bounding box center [232, 256] width 12 height 8
click at [224, 259] on input "True" at bounding box center [220, 256] width 7 height 6
radio input "true"
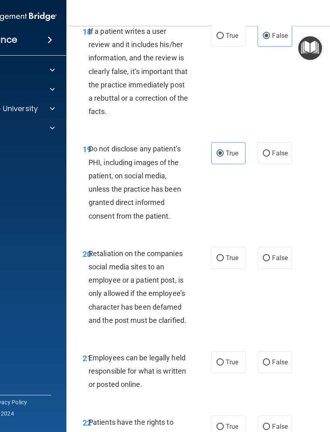
scroll to position [1948, 0]
click at [275, 262] on span "False" at bounding box center [280, 258] width 16 height 8
click at [270, 261] on input "False" at bounding box center [266, 258] width 7 height 6
radio input "true"
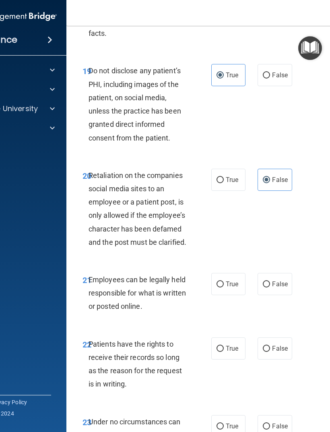
scroll to position [2029, 0]
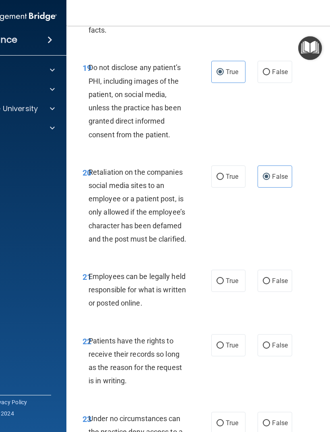
click at [226, 285] on span "True" at bounding box center [232, 281] width 12 height 8
click at [224, 284] on input "True" at bounding box center [220, 281] width 7 height 6
radio input "true"
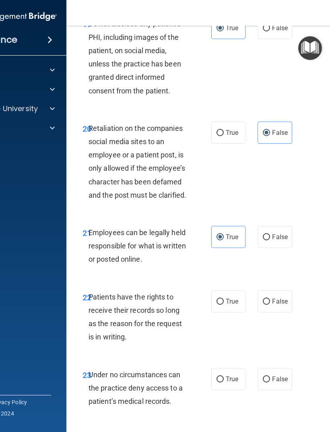
scroll to position [2076, 0]
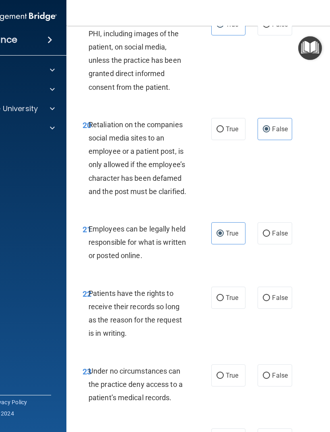
click at [277, 287] on span "False" at bounding box center [280, 298] width 16 height 8
click at [270, 287] on input "False" at bounding box center [266, 298] width 7 height 6
radio input "true"
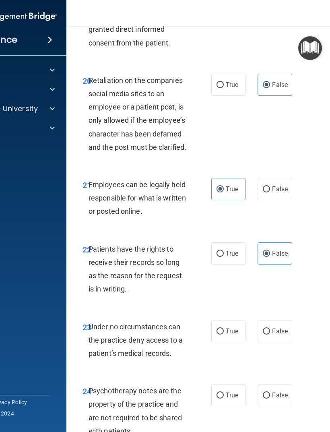
scroll to position [2121, 0]
click at [283, 287] on span "False" at bounding box center [280, 331] width 16 height 8
click at [270, 287] on input "False" at bounding box center [266, 331] width 7 height 6
radio input "true"
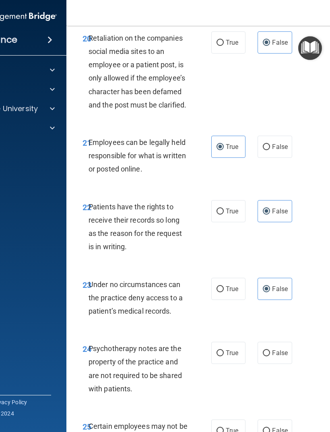
scroll to position [2164, 0]
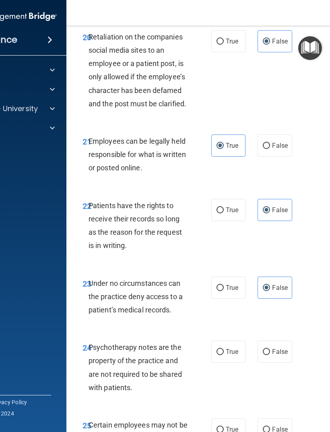
click at [278, 287] on span "False" at bounding box center [280, 352] width 16 height 8
click at [270, 287] on input "False" at bounding box center [266, 352] width 7 height 6
radio input "true"
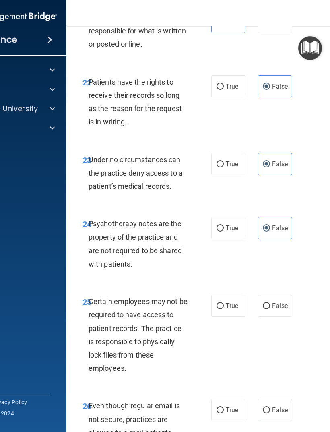
scroll to position [2288, 0]
click at [228, 287] on span "True" at bounding box center [232, 306] width 12 height 8
click at [224, 287] on input "True" at bounding box center [220, 306] width 7 height 6
radio input "true"
click at [284, 287] on div "25 Certain employees may not be required to have access to patient records. The…" at bounding box center [229, 336] width 306 height 104
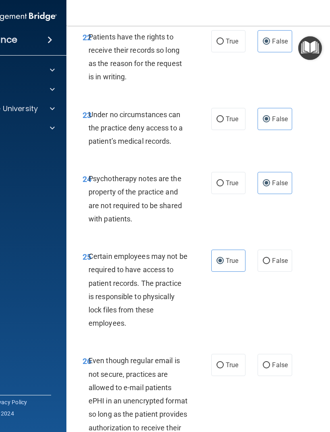
scroll to position [2347, 0]
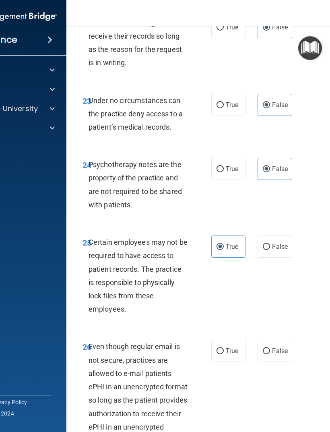
click at [278, 287] on label "False" at bounding box center [275, 351] width 34 height 22
click at [270, 287] on input "False" at bounding box center [266, 351] width 7 height 6
radio input "true"
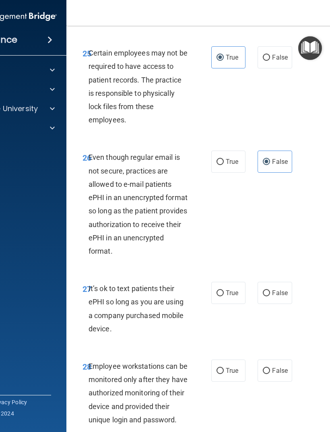
scroll to position [2537, 0]
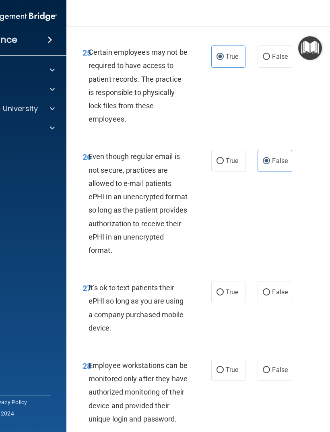
click at [275, 287] on span "False" at bounding box center [280, 292] width 16 height 8
click at [270, 287] on input "False" at bounding box center [266, 292] width 7 height 6
radio input "true"
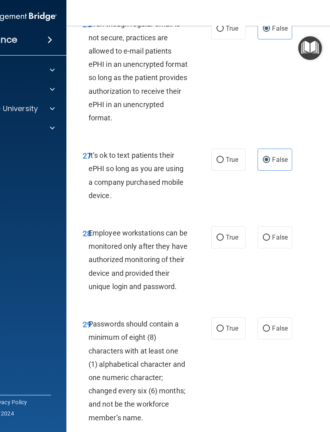
scroll to position [2676, 0]
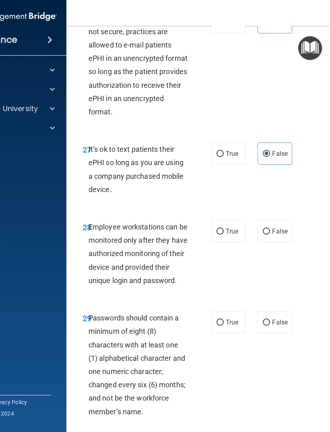
click at [273, 235] on span "False" at bounding box center [280, 231] width 16 height 8
click at [270, 235] on input "False" at bounding box center [266, 232] width 7 height 6
radio input "true"
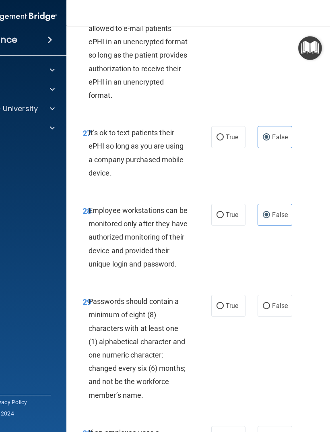
scroll to position [2696, 0]
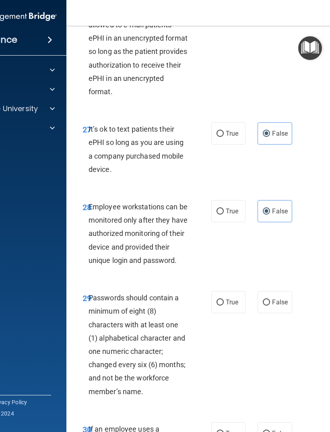
click at [232, 287] on span "True" at bounding box center [232, 302] width 12 height 8
click at [224, 287] on input "True" at bounding box center [220, 303] width 7 height 6
radio input "true"
click at [280, 287] on span "False" at bounding box center [280, 302] width 16 height 8
click at [270, 287] on input "False" at bounding box center [266, 303] width 7 height 6
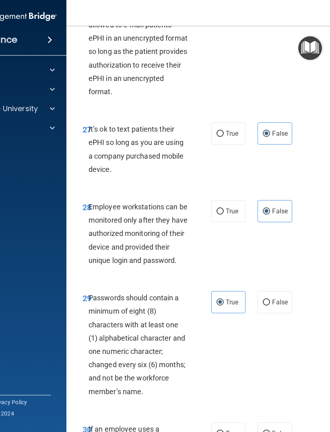
radio input "true"
radio input "false"
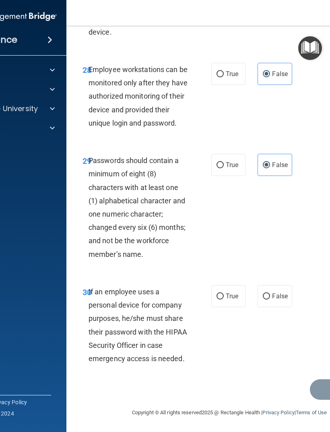
scroll to position [2843, 0]
click at [278, 287] on span "False" at bounding box center [280, 296] width 16 height 8
click at [270, 287] on input "False" at bounding box center [266, 296] width 7 height 6
radio input "true"
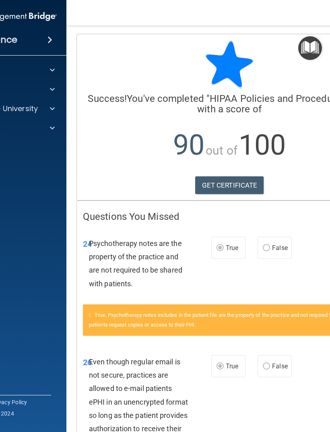
click at [240, 183] on link "GET CERTIFICATE" at bounding box center [229, 185] width 69 height 18
click at [44, 109] on div at bounding box center [51, 109] width 20 height 10
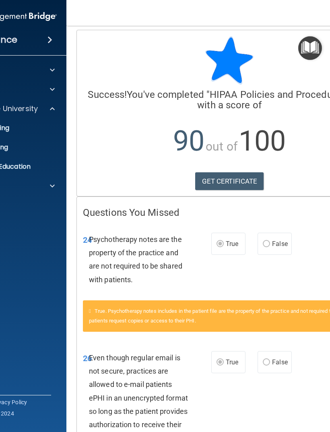
scroll to position [4, 0]
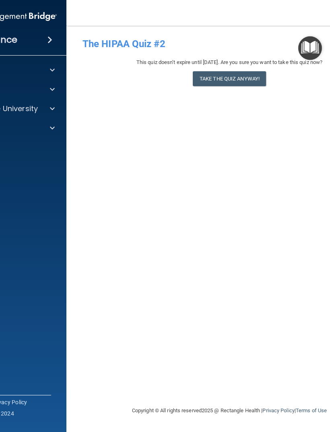
click at [247, 83] on button "Take the quiz anyway!" at bounding box center [229, 78] width 73 height 15
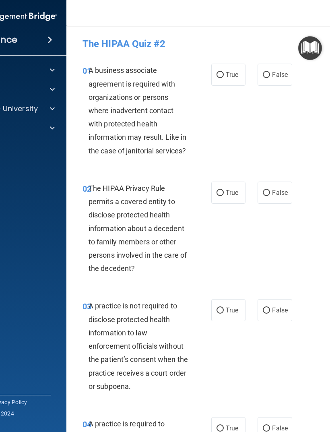
click at [235, 79] on label "True" at bounding box center [228, 75] width 34 height 22
click at [224, 78] on input "True" at bounding box center [220, 75] width 7 height 6
radio input "true"
click at [232, 189] on span "True" at bounding box center [232, 193] width 12 height 8
click at [224, 190] on input "True" at bounding box center [220, 193] width 7 height 6
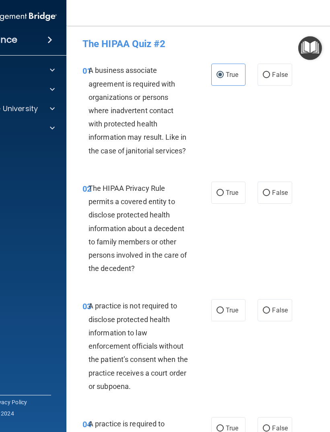
radio input "true"
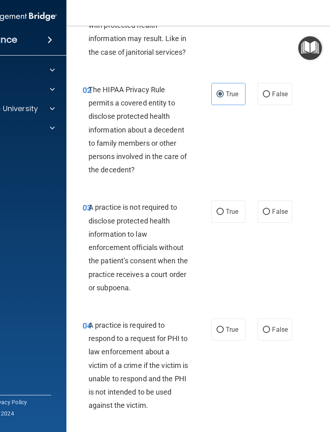
scroll to position [92, 0]
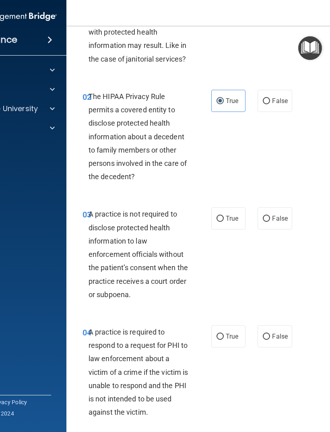
click at [279, 223] on label "False" at bounding box center [275, 218] width 34 height 22
click at [270, 222] on input "False" at bounding box center [266, 219] width 7 height 6
radio input "true"
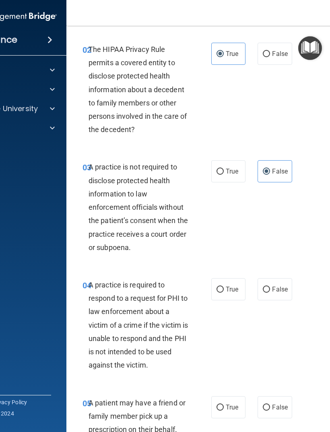
scroll to position [194, 0]
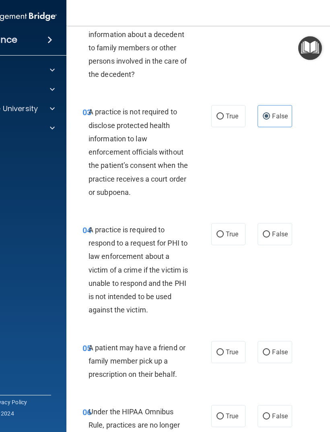
click at [275, 235] on span "False" at bounding box center [280, 234] width 16 height 8
click at [270, 235] on input "False" at bounding box center [266, 234] width 7 height 6
radio input "true"
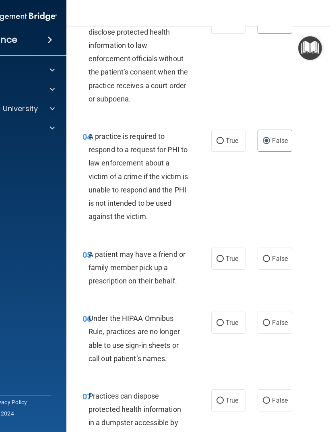
scroll to position [289, 0]
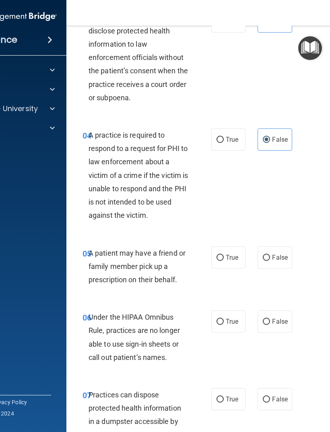
click at [277, 260] on label "False" at bounding box center [275, 257] width 34 height 22
click at [270, 260] on input "False" at bounding box center [266, 258] width 7 height 6
radio input "true"
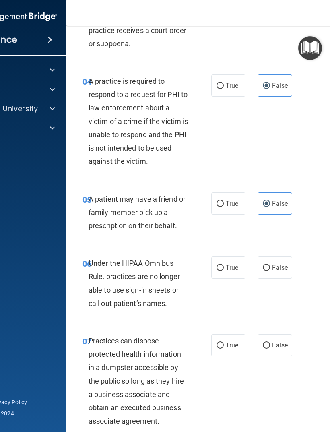
scroll to position [351, 0]
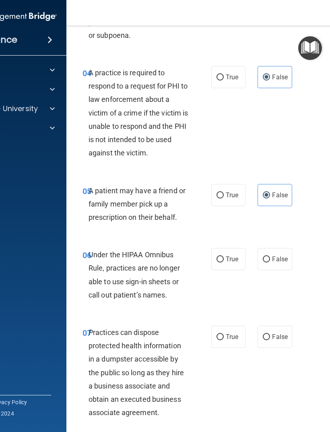
click at [270, 256] on input "False" at bounding box center [266, 259] width 7 height 6
radio input "true"
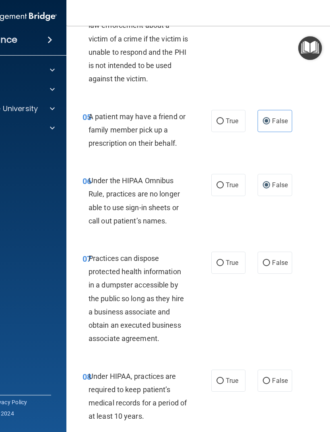
scroll to position [426, 0]
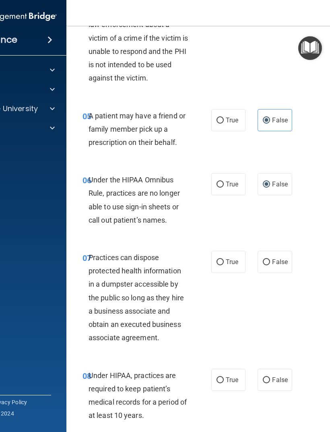
click at [277, 262] on span "False" at bounding box center [280, 262] width 16 height 8
click at [270, 262] on input "False" at bounding box center [266, 262] width 7 height 6
radio input "true"
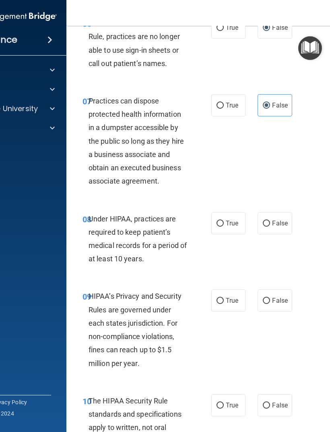
scroll to position [584, 0]
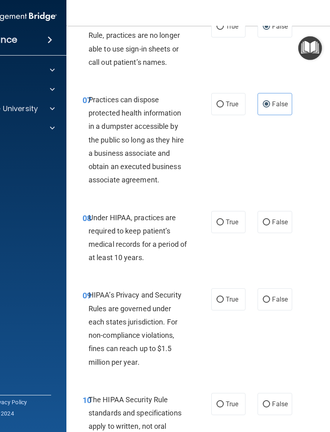
click at [276, 222] on label "False" at bounding box center [275, 222] width 34 height 22
click at [270, 222] on input "False" at bounding box center [266, 222] width 7 height 6
radio input "true"
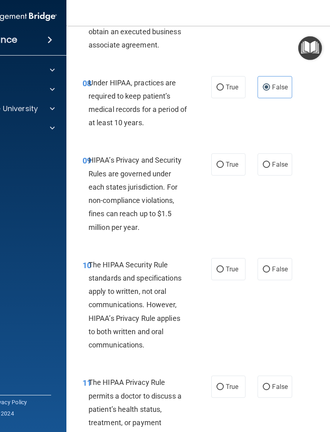
scroll to position [719, 0]
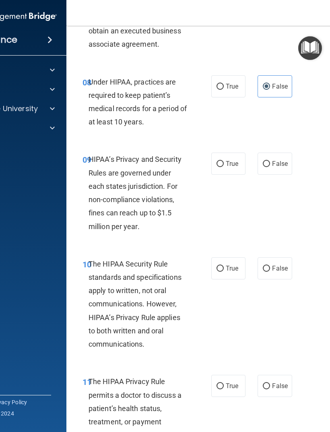
click at [229, 162] on span "True" at bounding box center [232, 164] width 12 height 8
click at [224, 162] on input "True" at bounding box center [220, 164] width 7 height 6
radio input "true"
click at [230, 267] on label "True" at bounding box center [228, 268] width 34 height 22
click at [224, 267] on input "True" at bounding box center [220, 269] width 7 height 6
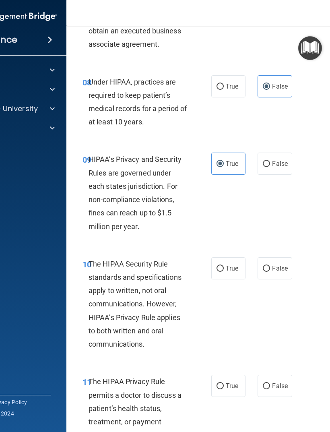
radio input "true"
click at [276, 267] on span "False" at bounding box center [280, 268] width 16 height 8
click at [270, 267] on input "False" at bounding box center [266, 269] width 7 height 6
radio input "true"
radio input "false"
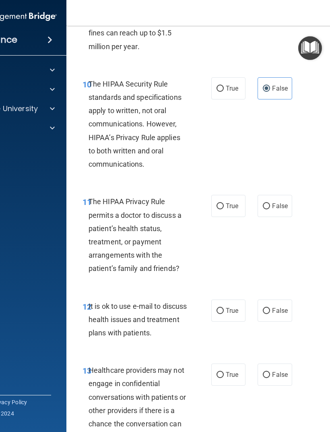
scroll to position [900, 0]
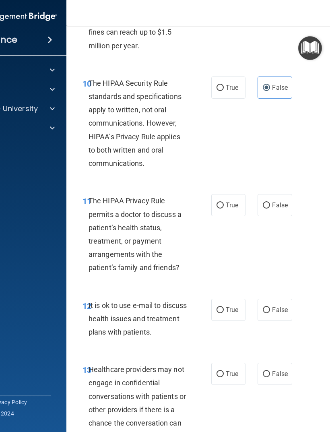
click at [277, 206] on label "False" at bounding box center [275, 205] width 34 height 22
click at [270, 206] on input "False" at bounding box center [266, 205] width 7 height 6
radio input "true"
click at [229, 287] on span "True" at bounding box center [232, 310] width 12 height 8
click at [224, 287] on input "True" at bounding box center [220, 310] width 7 height 6
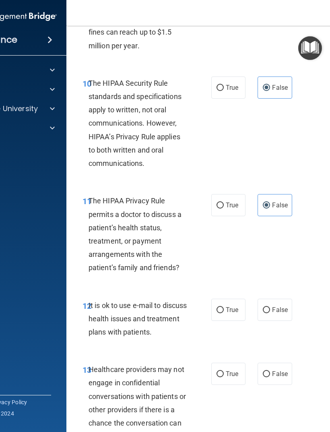
radio input "true"
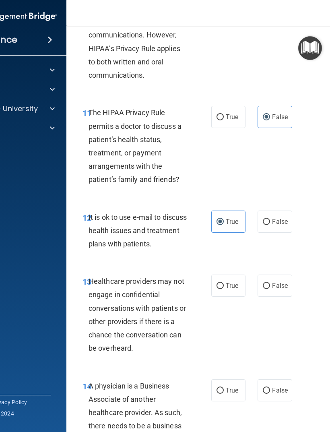
scroll to position [1016, 0]
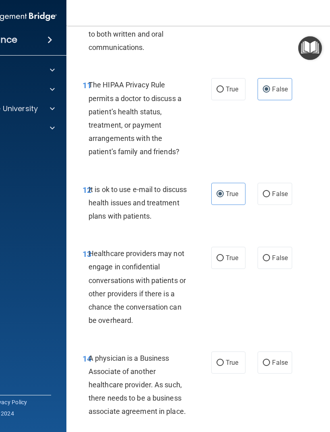
click at [228, 254] on span "True" at bounding box center [232, 258] width 12 height 8
click at [224, 255] on input "True" at bounding box center [220, 258] width 7 height 6
radio input "true"
click at [277, 287] on label "False" at bounding box center [275, 362] width 34 height 22
click at [270, 287] on input "False" at bounding box center [266, 363] width 7 height 6
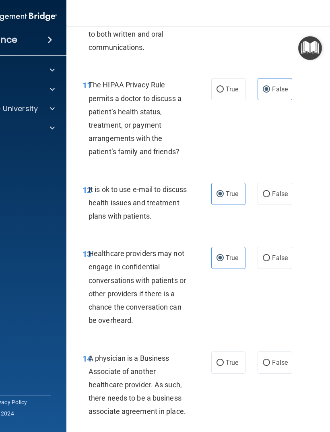
radio input "true"
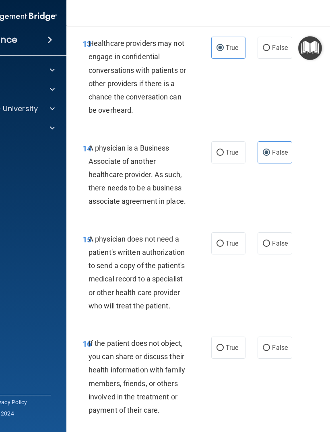
scroll to position [1227, 0]
click at [231, 239] on span "True" at bounding box center [232, 243] width 12 height 8
click at [224, 240] on input "True" at bounding box center [220, 243] width 7 height 6
radio input "true"
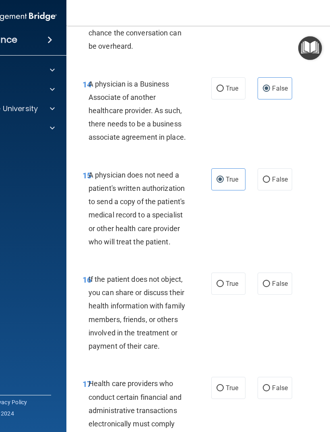
scroll to position [1296, 0]
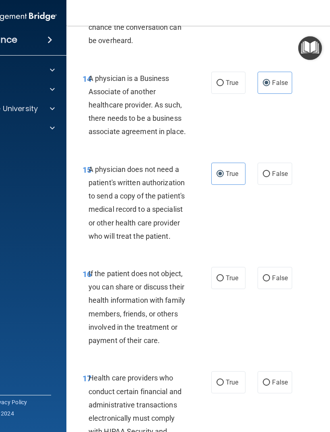
click at [277, 274] on span "False" at bounding box center [280, 278] width 16 height 8
click at [270, 275] on input "False" at bounding box center [266, 278] width 7 height 6
radio input "true"
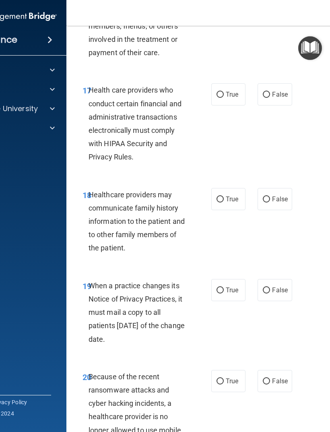
scroll to position [1585, 0]
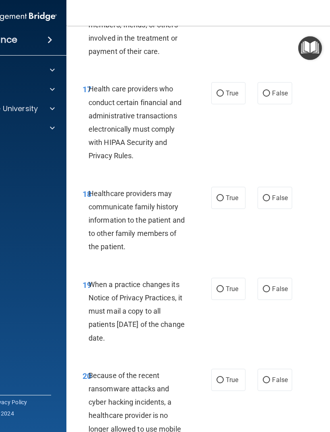
click at [228, 89] on span "True" at bounding box center [232, 93] width 12 height 8
click at [224, 91] on input "True" at bounding box center [220, 94] width 7 height 6
radio input "true"
click at [276, 194] on span "False" at bounding box center [280, 198] width 16 height 8
click at [270, 195] on input "False" at bounding box center [266, 198] width 7 height 6
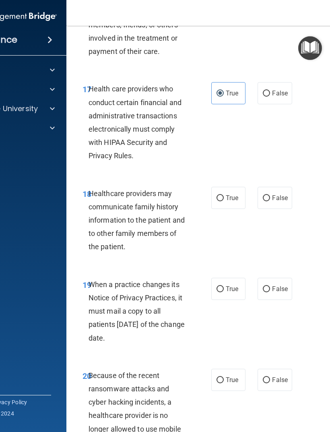
radio input "true"
click at [223, 286] on input "True" at bounding box center [220, 289] width 7 height 6
radio input "true"
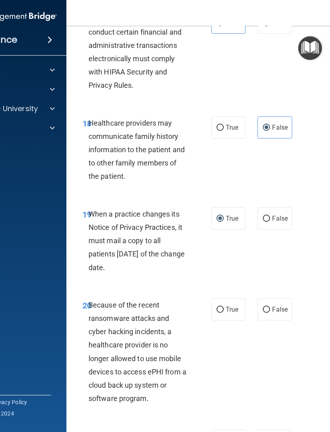
scroll to position [1679, 0]
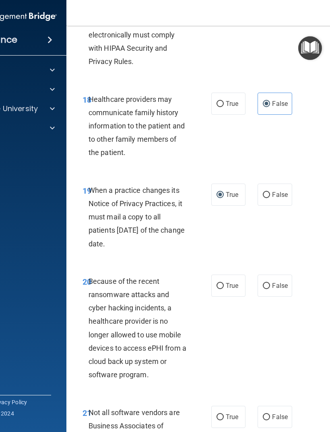
click at [276, 282] on span "False" at bounding box center [280, 286] width 16 height 8
click at [270, 283] on input "False" at bounding box center [266, 286] width 7 height 6
radio input "true"
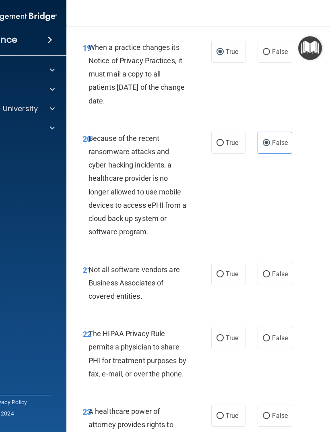
scroll to position [1822, 0]
click at [231, 270] on span "True" at bounding box center [232, 274] width 12 height 8
click at [224, 271] on input "True" at bounding box center [220, 274] width 7 height 6
radio input "true"
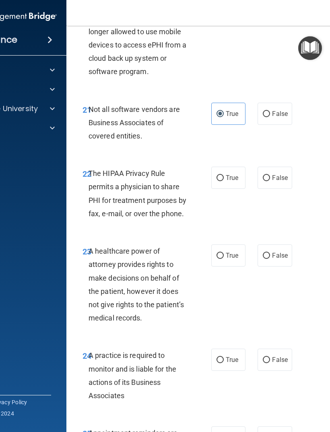
scroll to position [1984, 0]
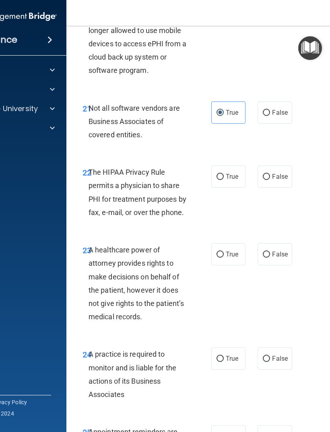
click at [223, 174] on input "True" at bounding box center [220, 177] width 7 height 6
radio input "true"
click at [231, 250] on span "True" at bounding box center [232, 254] width 12 height 8
click at [224, 252] on input "True" at bounding box center [220, 255] width 7 height 6
radio input "true"
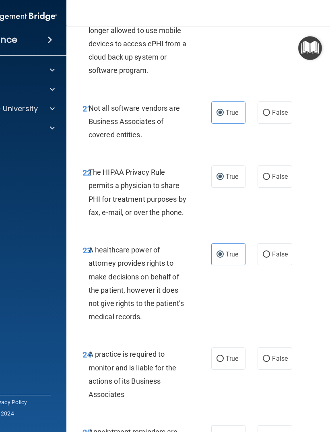
click at [227, 287] on span "True" at bounding box center [232, 359] width 12 height 8
click at [224, 287] on input "True" at bounding box center [220, 359] width 7 height 6
radio input "true"
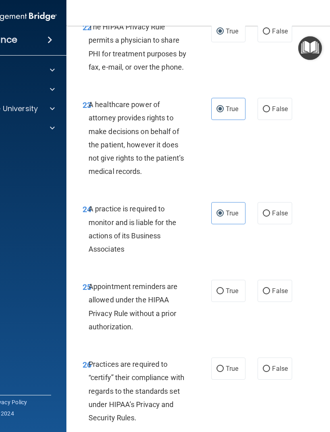
scroll to position [2130, 0]
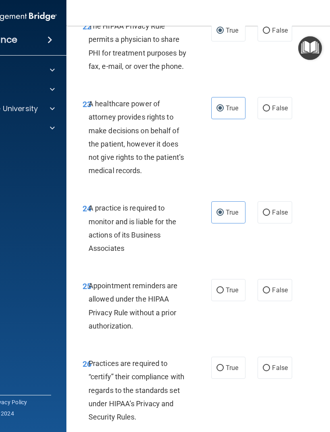
click at [227, 279] on label "True" at bounding box center [228, 290] width 34 height 22
click at [224, 287] on input "True" at bounding box center [220, 290] width 7 height 6
radio input "true"
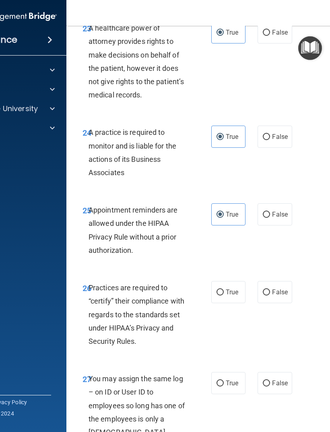
scroll to position [2225, 0]
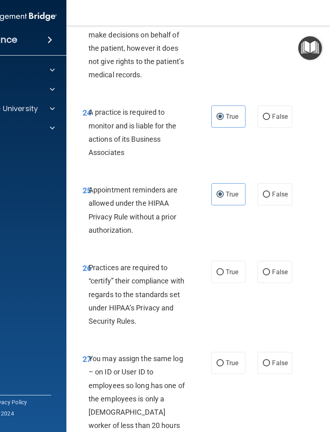
click at [223, 269] on input "True" at bounding box center [220, 272] width 7 height 6
radio input "true"
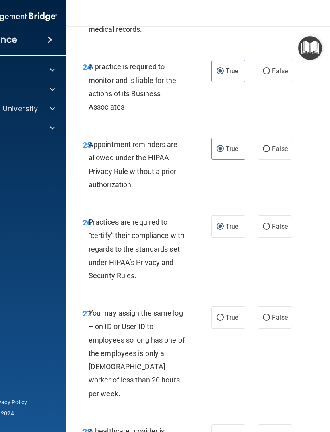
scroll to position [2283, 0]
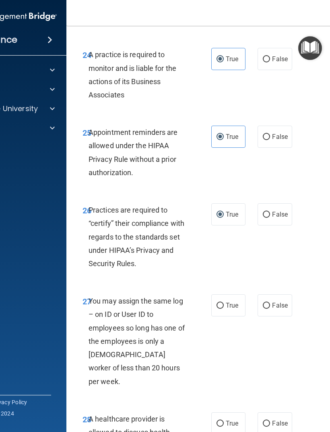
click at [279, 287] on span "False" at bounding box center [280, 306] width 16 height 8
click at [270, 287] on input "False" at bounding box center [266, 306] width 7 height 6
radio input "true"
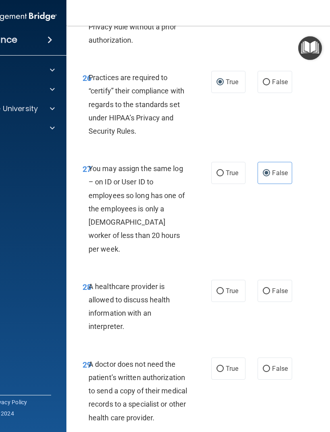
scroll to position [2421, 0]
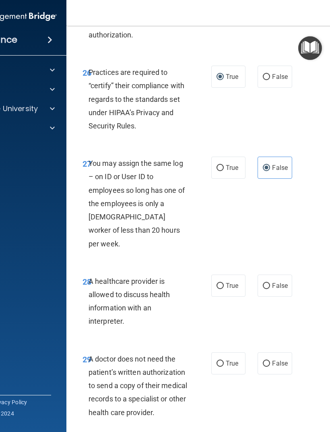
click at [229, 282] on span "True" at bounding box center [232, 286] width 12 height 8
click at [224, 283] on input "True" at bounding box center [220, 286] width 7 height 6
radio input "true"
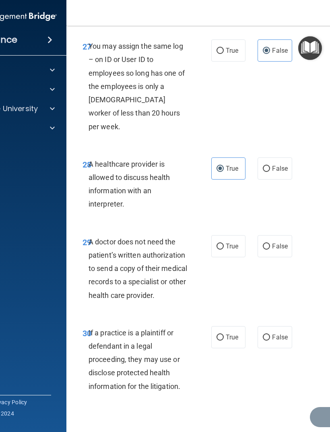
scroll to position [2537, 0]
click at [223, 244] on input "True" at bounding box center [220, 247] width 7 height 6
radio input "true"
click at [223, 287] on input "True" at bounding box center [220, 338] width 7 height 6
radio input "true"
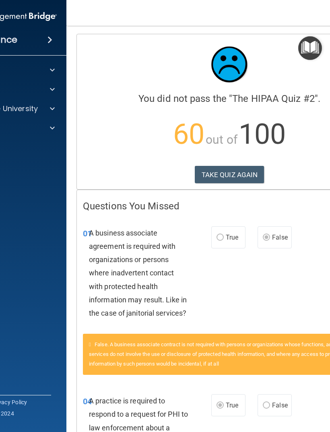
click at [242, 169] on button "TAKE QUIZ AGAIN" at bounding box center [230, 175] width 70 height 18
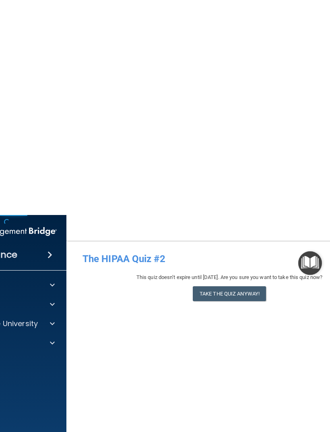
click at [249, 80] on button "Take the quiz anyway!" at bounding box center [229, 78] width 73 height 15
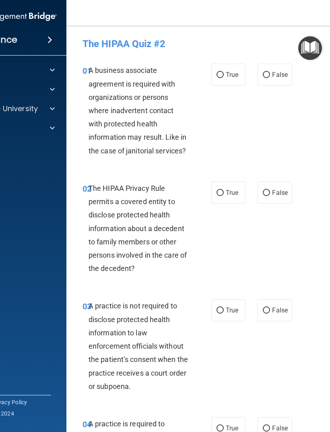
click at [279, 77] on span "False" at bounding box center [280, 75] width 16 height 8
click at [270, 77] on input "False" at bounding box center [266, 75] width 7 height 6
radio input "true"
click at [223, 190] on input "True" at bounding box center [220, 193] width 7 height 6
radio input "true"
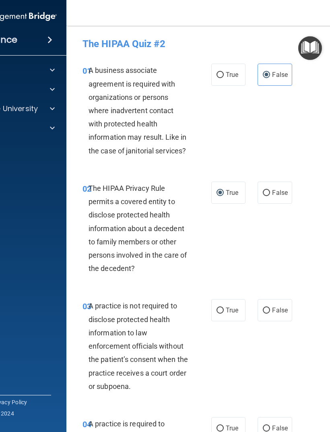
click at [277, 200] on label "False" at bounding box center [275, 193] width 34 height 22
click at [270, 196] on input "False" at bounding box center [266, 193] width 7 height 6
radio input "true"
click at [231, 196] on label "True" at bounding box center [228, 193] width 34 height 22
click at [224, 196] on input "True" at bounding box center [220, 193] width 7 height 6
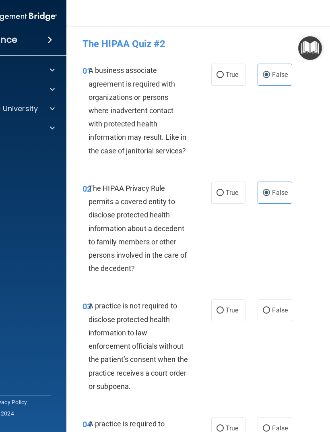
radio input "true"
radio input "false"
click at [273, 287] on span "False" at bounding box center [280, 310] width 16 height 8
click at [270, 287] on input "False" at bounding box center [266, 311] width 7 height 6
radio input "true"
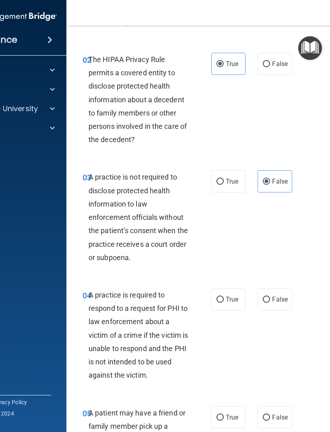
scroll to position [137, 0]
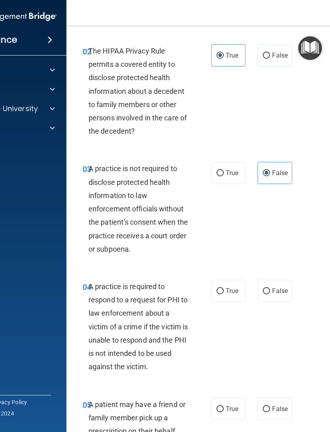
click at [229, 287] on span "True" at bounding box center [232, 291] width 12 height 8
click at [224, 287] on input "True" at bounding box center [220, 291] width 7 height 6
radio input "true"
click at [223, 287] on input "True" at bounding box center [220, 409] width 7 height 6
radio input "true"
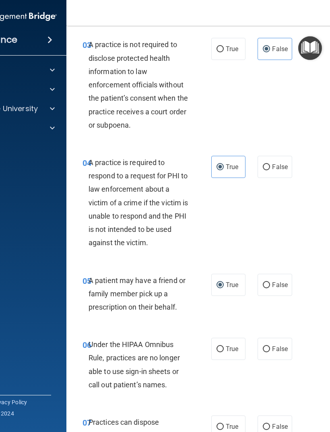
scroll to position [267, 0]
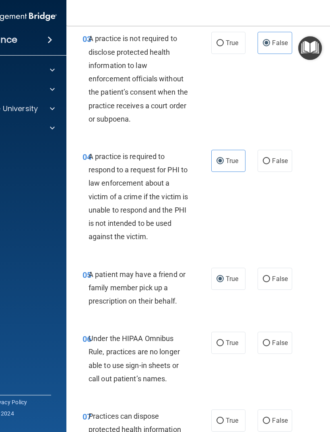
click at [275, 287] on span "False" at bounding box center [280, 343] width 16 height 8
click at [270, 287] on input "False" at bounding box center [266, 343] width 7 height 6
radio input "true"
click at [276, 287] on span "False" at bounding box center [280, 421] width 16 height 8
click at [270, 287] on input "False" at bounding box center [266, 421] width 7 height 6
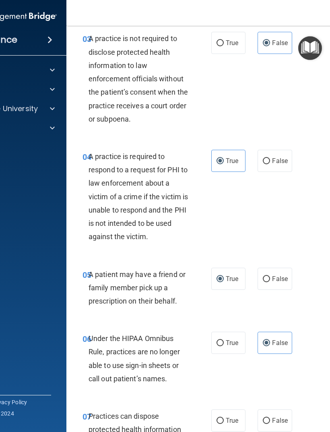
radio input "true"
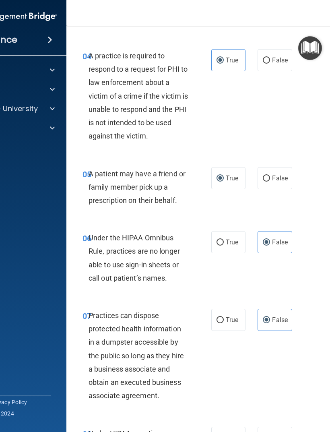
scroll to position [446, 0]
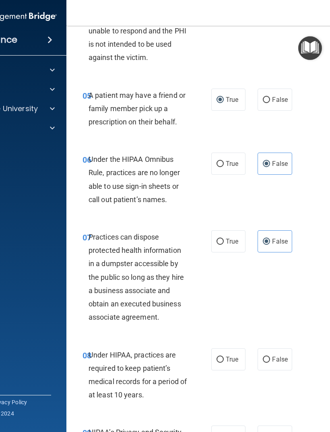
click at [273, 287] on span "False" at bounding box center [280, 359] width 16 height 8
click at [270, 287] on input "False" at bounding box center [266, 360] width 7 height 6
radio input "true"
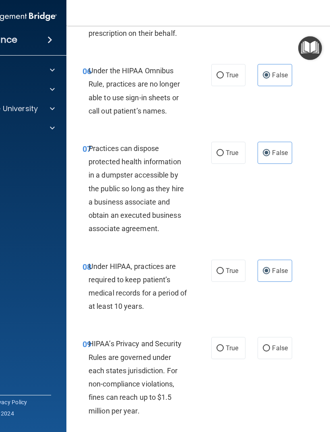
click at [277, 287] on label "False" at bounding box center [275, 348] width 34 height 22
click at [270, 287] on input "False" at bounding box center [266, 348] width 7 height 6
radio input "true"
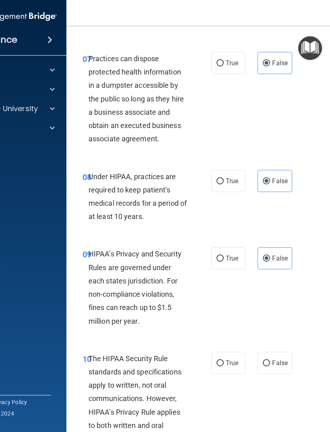
click at [226, 287] on label "True" at bounding box center [228, 363] width 34 height 22
click at [224, 287] on input "True" at bounding box center [220, 363] width 7 height 6
radio input "true"
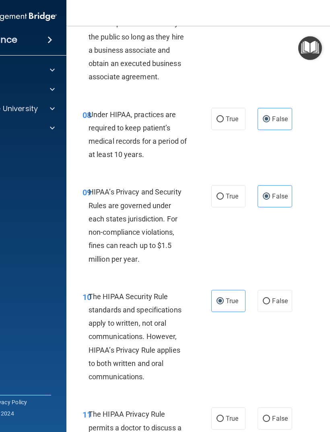
scroll to position [687, 0]
click at [231, 287] on span "True" at bounding box center [232, 418] width 12 height 8
click at [224, 287] on input "True" at bounding box center [220, 418] width 7 height 6
radio input "true"
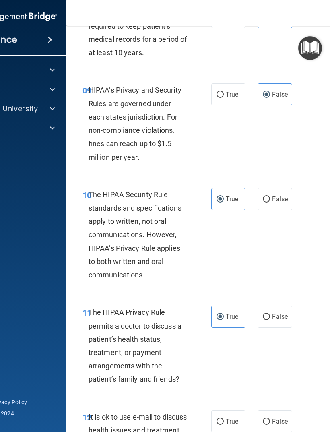
scroll to position [789, 0]
click at [237, 287] on label "True" at bounding box center [228, 421] width 34 height 22
click at [224, 287] on input "True" at bounding box center [220, 421] width 7 height 6
radio input "true"
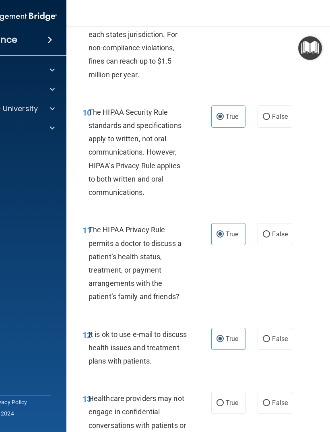
scroll to position [877, 0]
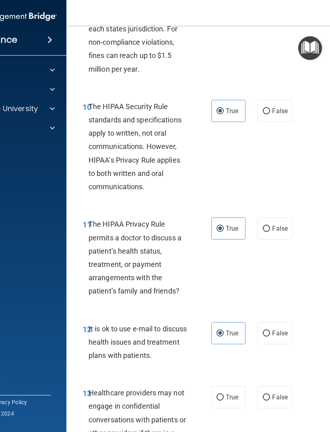
click at [277, 287] on span "False" at bounding box center [280, 397] width 16 height 8
click at [270, 287] on input "False" at bounding box center [266, 398] width 7 height 6
radio input "true"
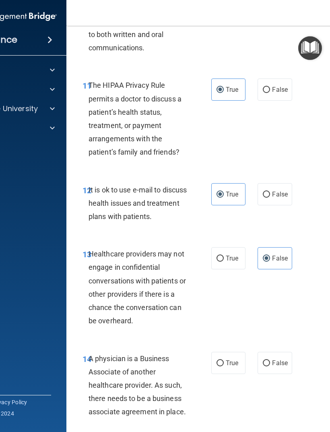
scroll to position [1029, 0]
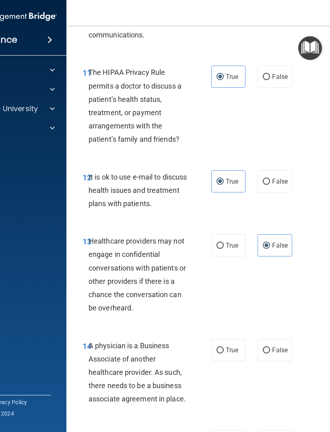
click at [270, 287] on input "False" at bounding box center [266, 350] width 7 height 6
radio input "true"
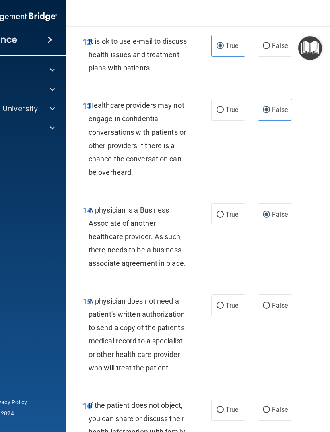
scroll to position [1164, 0]
click at [228, 287] on span "True" at bounding box center [232, 306] width 12 height 8
click at [224, 287] on input "True" at bounding box center [220, 306] width 7 height 6
radio input "true"
click at [231, 287] on span "True" at bounding box center [232, 410] width 12 height 8
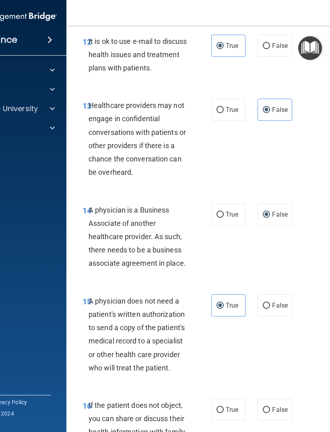
click at [224, 287] on input "True" at bounding box center [220, 410] width 7 height 6
radio input "true"
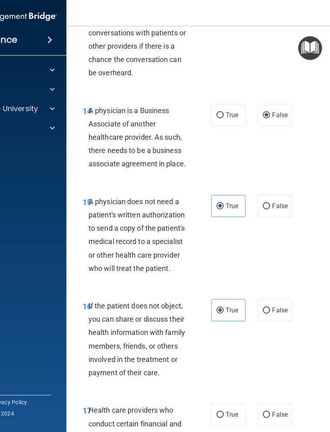
scroll to position [1312, 0]
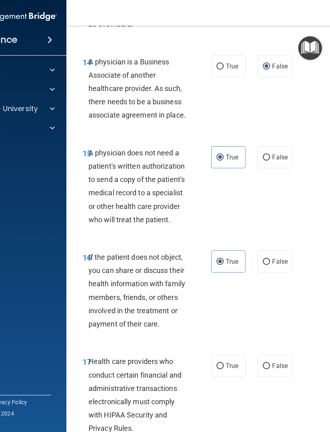
click at [222, 287] on input "True" at bounding box center [220, 366] width 7 height 6
radio input "true"
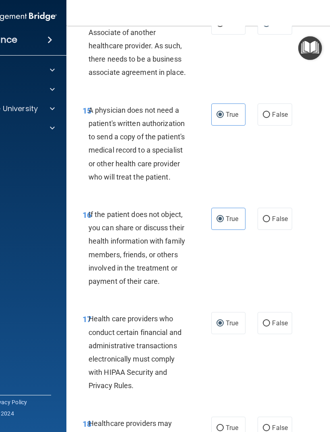
scroll to position [1399, 0]
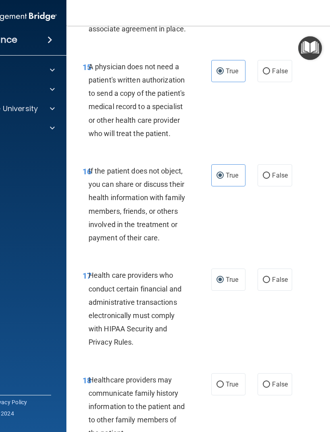
click at [270, 287] on input "False" at bounding box center [266, 385] width 7 height 6
radio input "true"
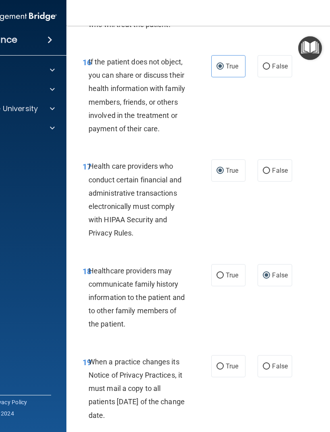
scroll to position [1512, 0]
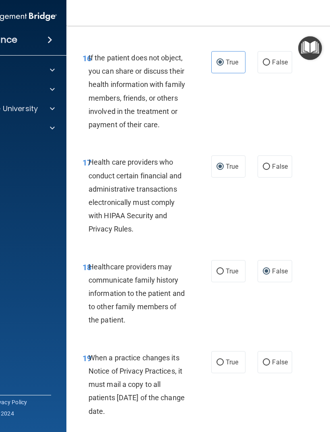
click at [269, 287] on label "False" at bounding box center [275, 362] width 34 height 22
click at [269, 287] on input "False" at bounding box center [266, 363] width 7 height 6
radio input "true"
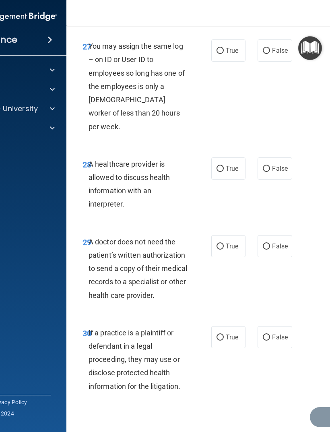
scroll to position [2537, 0]
click at [230, 287] on span "True" at bounding box center [232, 338] width 12 height 8
click at [224, 287] on input "True" at bounding box center [220, 338] width 7 height 6
radio input "true"
click at [227, 236] on label "True" at bounding box center [228, 247] width 34 height 22
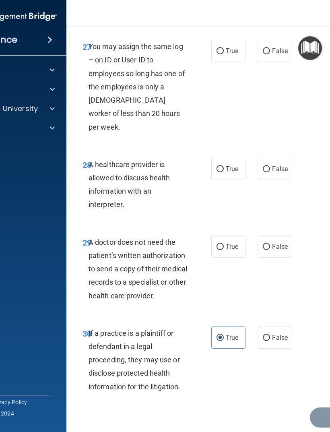
click at [224, 244] on input "True" at bounding box center [220, 247] width 7 height 6
radio input "true"
click at [275, 165] on span "False" at bounding box center [280, 169] width 16 height 8
click at [270, 166] on input "False" at bounding box center [266, 169] width 7 height 6
radio input "true"
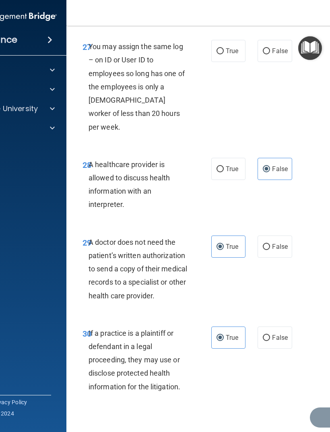
click at [273, 47] on span "False" at bounding box center [280, 51] width 16 height 8
click at [270, 48] on input "False" at bounding box center [266, 51] width 7 height 6
radio input "true"
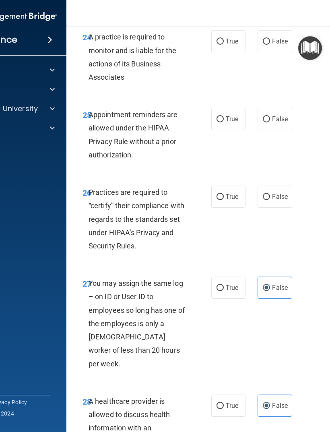
scroll to position [2293, 0]
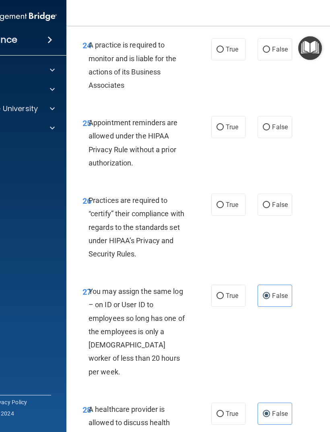
click at [221, 202] on input "True" at bounding box center [220, 205] width 7 height 6
radio input "true"
click at [275, 123] on span "False" at bounding box center [280, 127] width 16 height 8
click at [270, 124] on input "False" at bounding box center [266, 127] width 7 height 6
radio input "true"
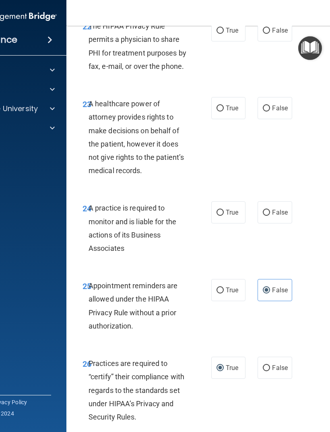
scroll to position [2128, 0]
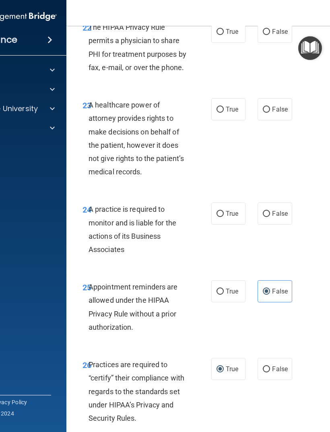
click at [270, 202] on label "False" at bounding box center [275, 213] width 34 height 22
click at [270, 211] on input "False" at bounding box center [266, 214] width 7 height 6
radio input "true"
click at [228, 105] on span "True" at bounding box center [232, 109] width 12 height 8
click at [224, 107] on input "True" at bounding box center [220, 110] width 7 height 6
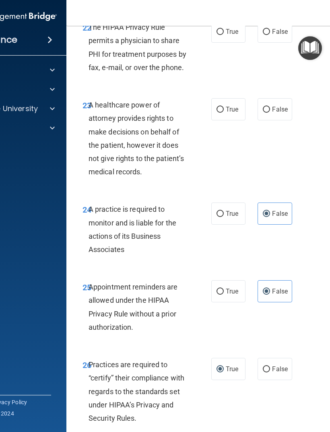
radio input "true"
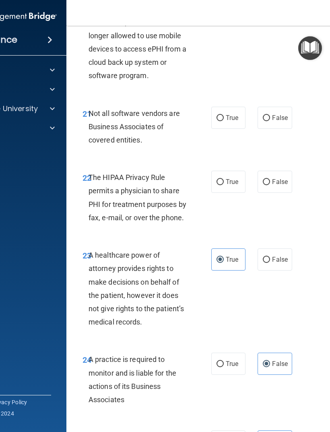
scroll to position [1975, 0]
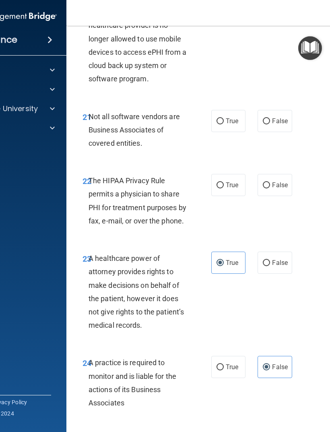
click at [229, 181] on span "True" at bounding box center [232, 185] width 12 height 8
click at [224, 182] on input "True" at bounding box center [220, 185] width 7 height 6
radio input "true"
click at [228, 115] on label "True" at bounding box center [228, 121] width 34 height 22
click at [224, 118] on input "True" at bounding box center [220, 121] width 7 height 6
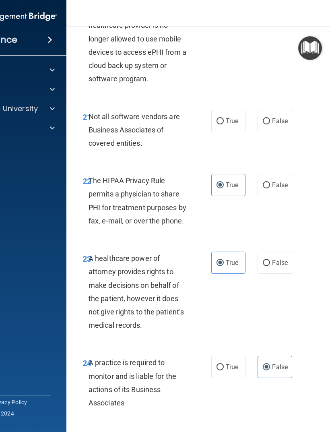
radio input "true"
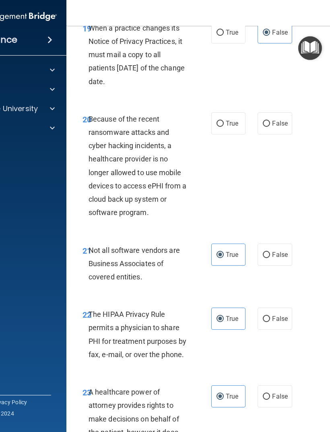
scroll to position [1836, 0]
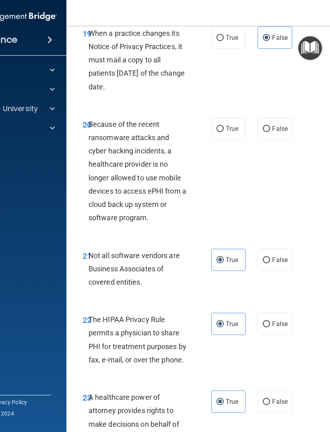
click at [223, 118] on label "True" at bounding box center [228, 129] width 34 height 22
click at [223, 126] on input "True" at bounding box center [220, 129] width 7 height 6
radio input "true"
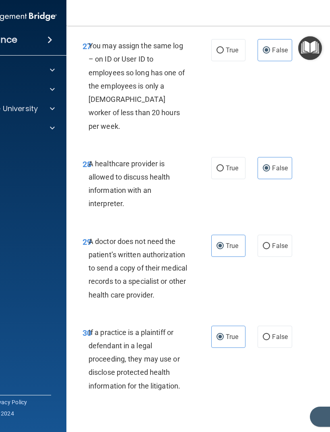
scroll to position [2537, 0]
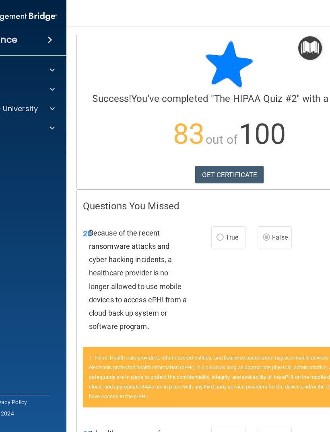
click at [250, 171] on link "GET CERTIFICATE" at bounding box center [229, 175] width 69 height 18
click at [54, 110] on span at bounding box center [52, 109] width 5 height 10
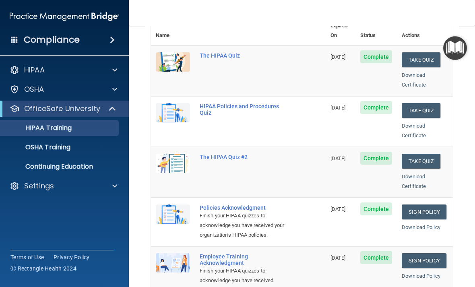
scroll to position [115, 0]
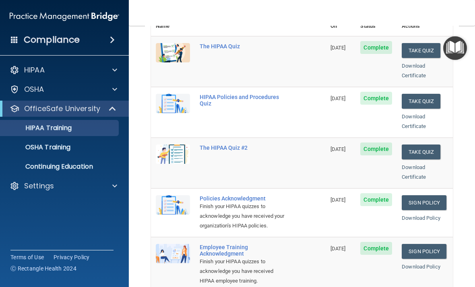
click at [433, 195] on link "Sign Policy" at bounding box center [424, 202] width 45 height 15
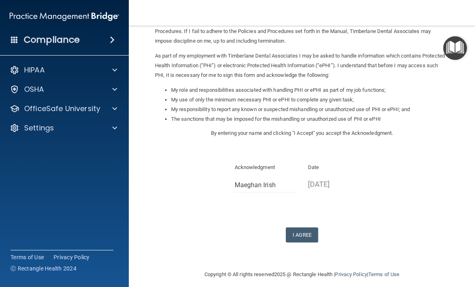
scroll to position [74, 0]
click at [304, 229] on button "I Agree" at bounding box center [302, 235] width 32 height 15
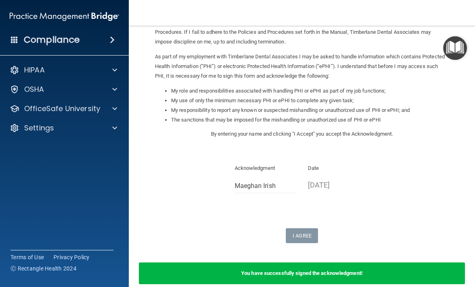
click at [113, 112] on span at bounding box center [114, 109] width 5 height 10
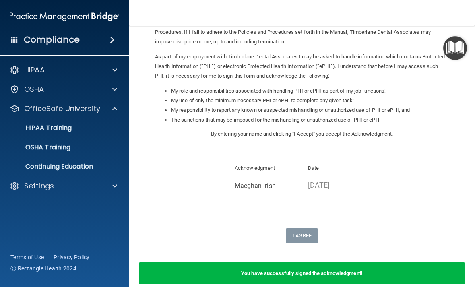
click at [86, 132] on link "HIPAA Training" at bounding box center [55, 128] width 127 height 16
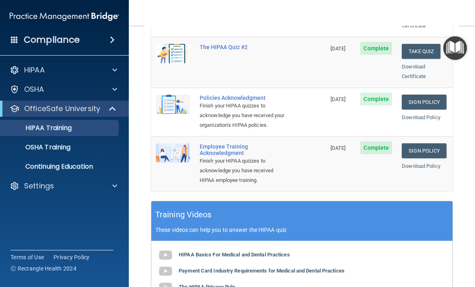
scroll to position [209, 0]
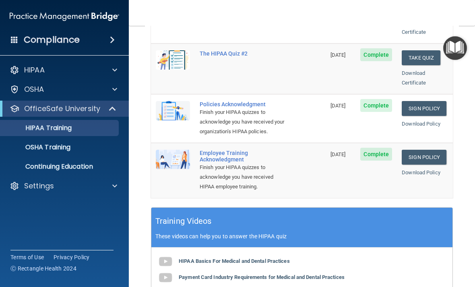
click at [431, 150] on link "Sign Policy" at bounding box center [424, 157] width 45 height 15
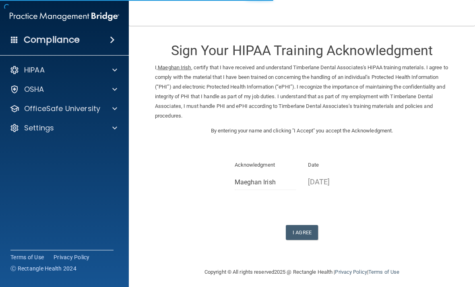
click at [305, 226] on button "I Agree" at bounding box center [302, 232] width 32 height 15
